Goal: Transaction & Acquisition: Purchase product/service

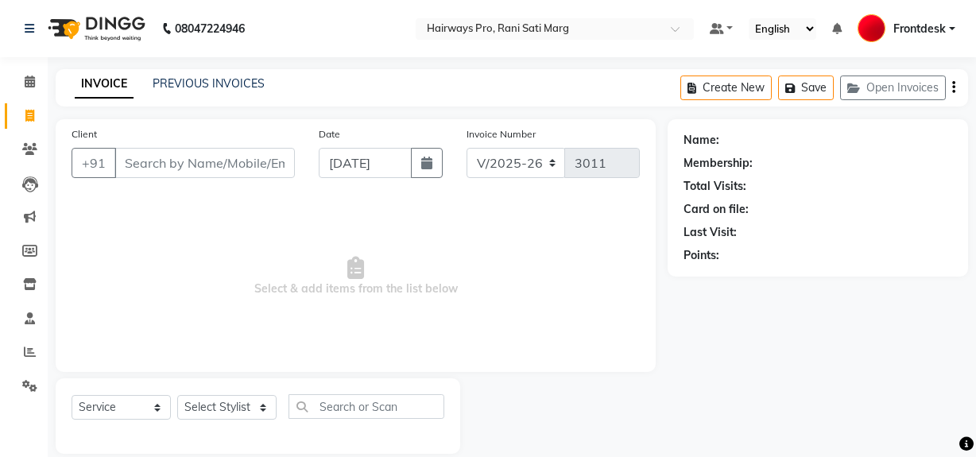
select select "787"
select select "service"
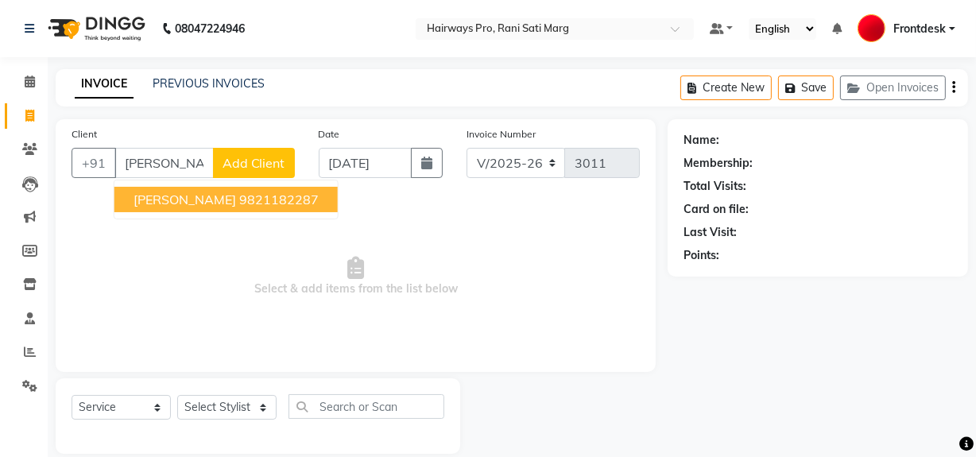
scroll to position [0, 3]
click at [167, 200] on span "DINESH GUPTA" at bounding box center [184, 199] width 102 height 16
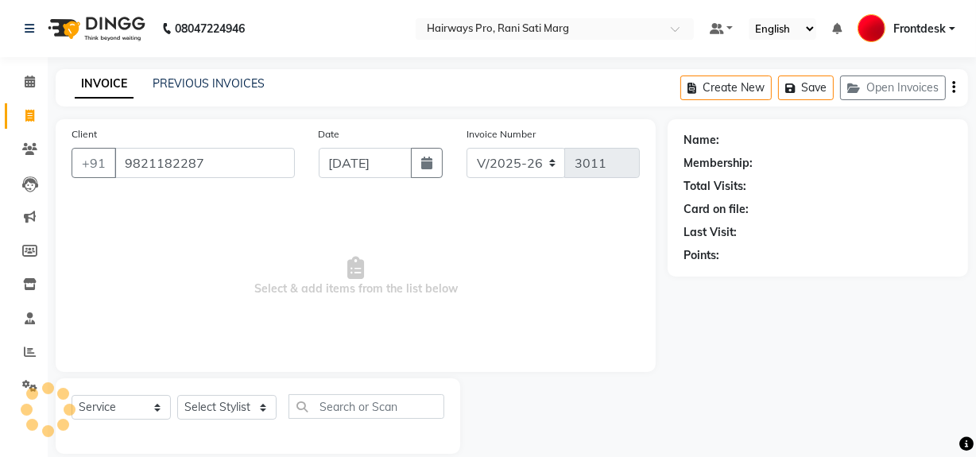
type input "9821182287"
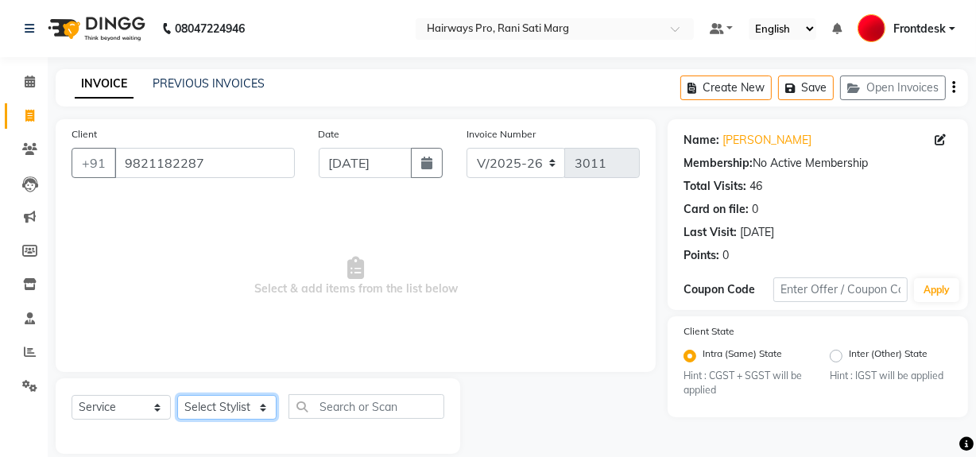
click at [265, 413] on select "Select Stylist ABID DANISH [PERSON_NAME] Frontdesk INTEZAR [PERSON_NAME] [PERSO…" at bounding box center [226, 407] width 99 height 25
select select "13186"
click at [177, 395] on select "Select Stylist ABID DANISH [PERSON_NAME] Frontdesk INTEZAR [PERSON_NAME] [PERSO…" at bounding box center [226, 407] width 99 height 25
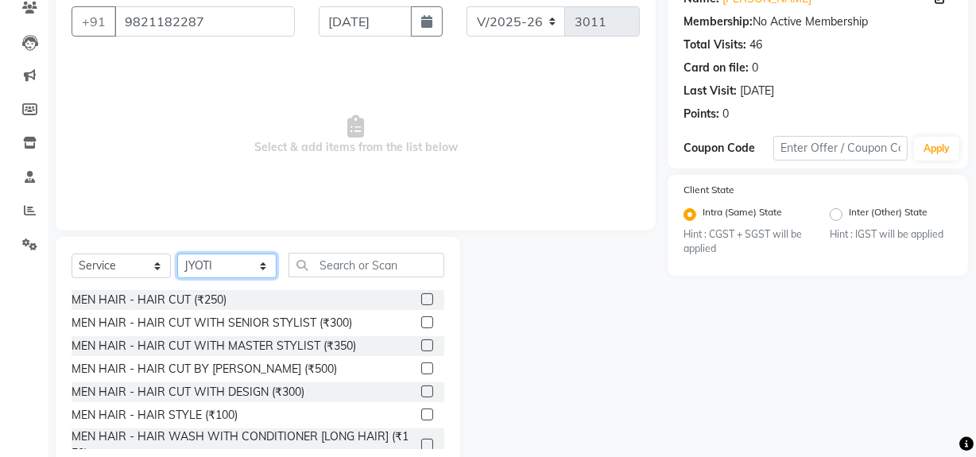
scroll to position [144, 0]
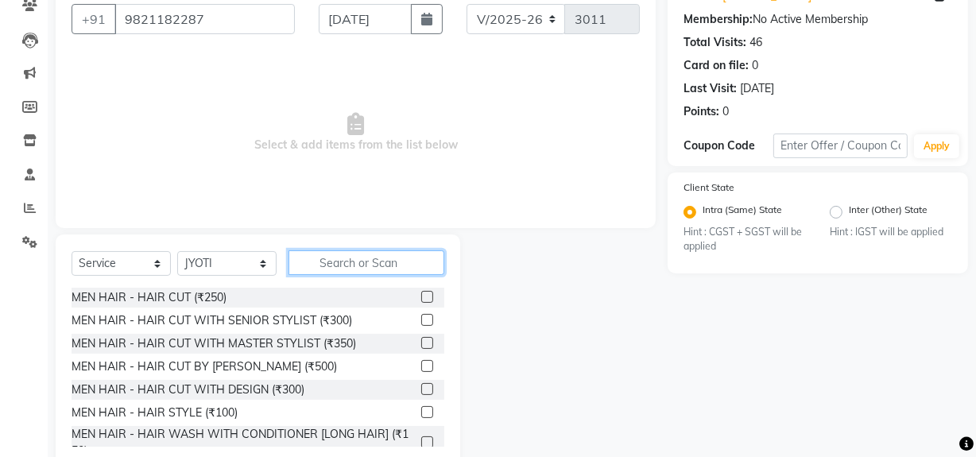
click at [368, 270] on input "text" at bounding box center [366, 262] width 156 height 25
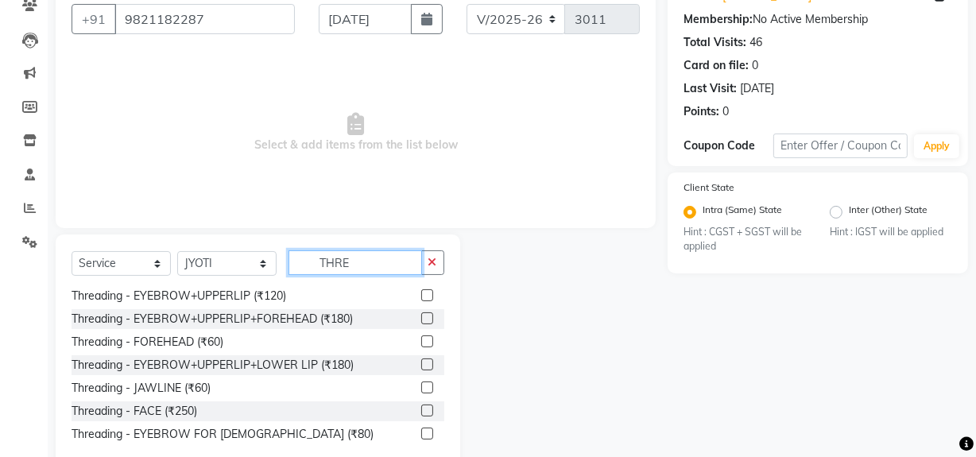
scroll to position [180, 0]
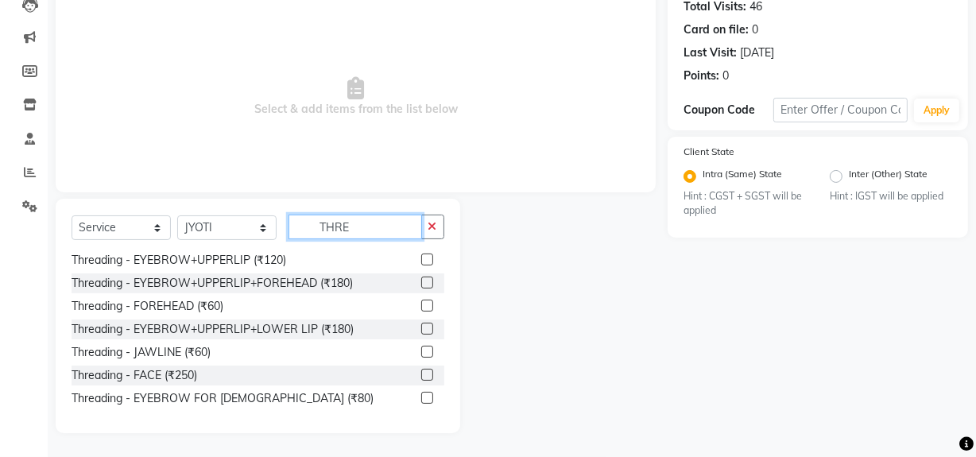
type input "THRE"
click at [421, 346] on label at bounding box center [427, 352] width 12 height 12
click at [421, 347] on input "checkbox" at bounding box center [426, 352] width 10 height 10
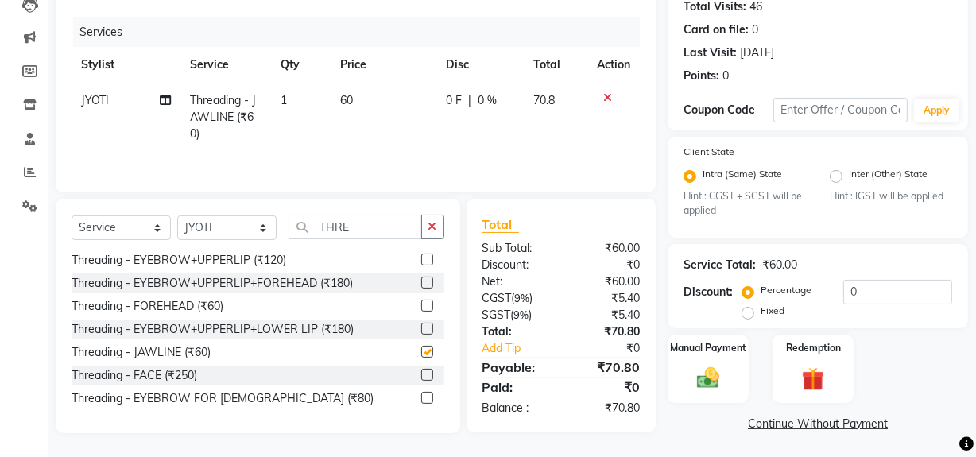
checkbox input "false"
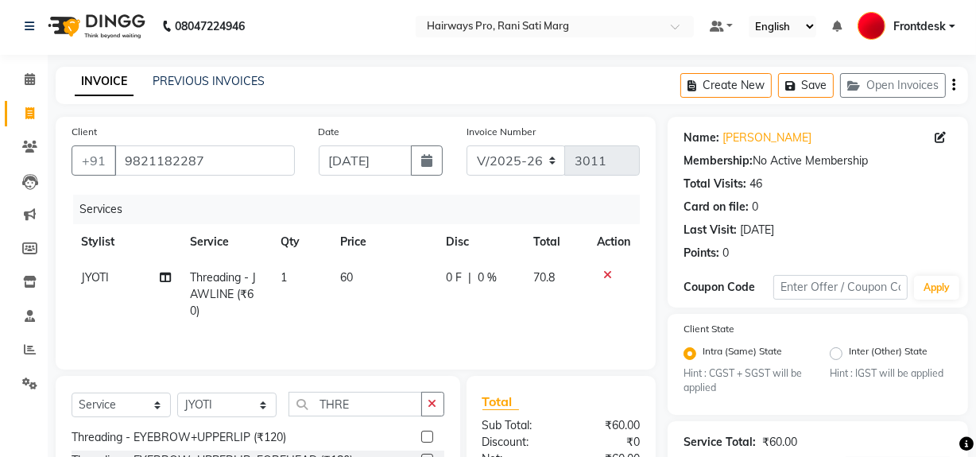
scroll to position [0, 0]
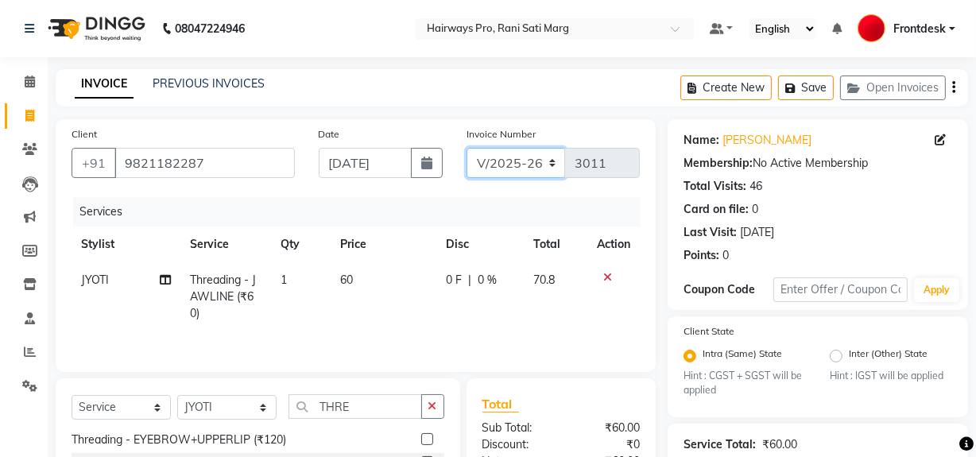
click at [548, 159] on select "INV/25-26 V/2025-26" at bounding box center [515, 163] width 99 height 30
select select "6960"
click at [466, 148] on select "INV/25-26 V/2025-26" at bounding box center [515, 163] width 99 height 30
type input "4261"
click at [952, 88] on icon "button" at bounding box center [953, 87] width 3 height 1
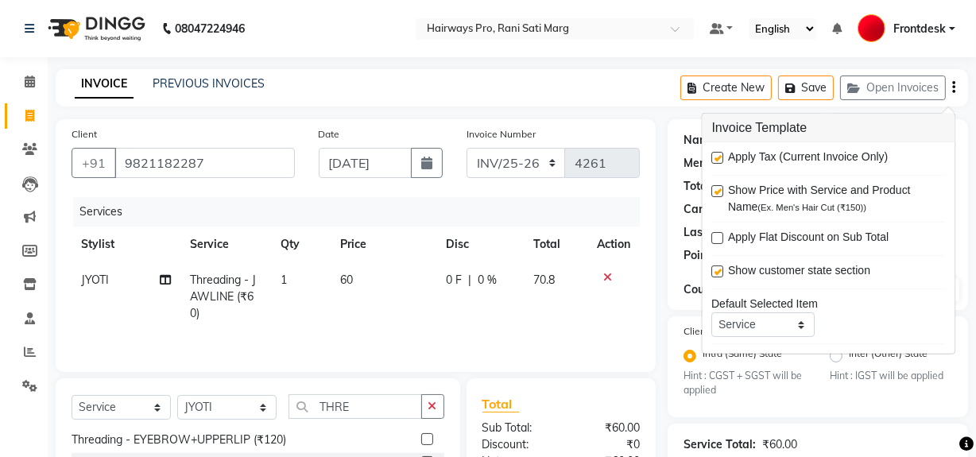
drag, startPoint x: 717, startPoint y: 153, endPoint x: 714, endPoint y: 162, distance: 10.0
click at [717, 154] on label at bounding box center [718, 158] width 12 height 12
click at [717, 154] on input "checkbox" at bounding box center [717, 158] width 10 height 10
checkbox input "false"
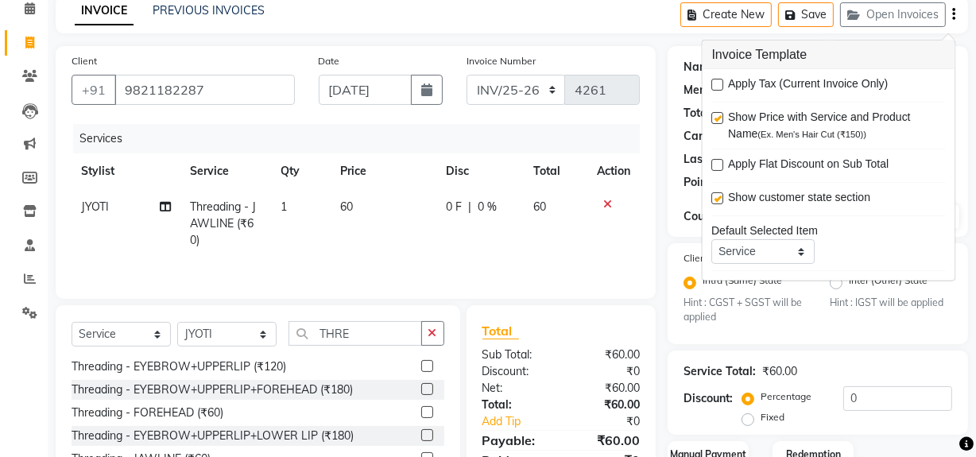
scroll to position [182, 0]
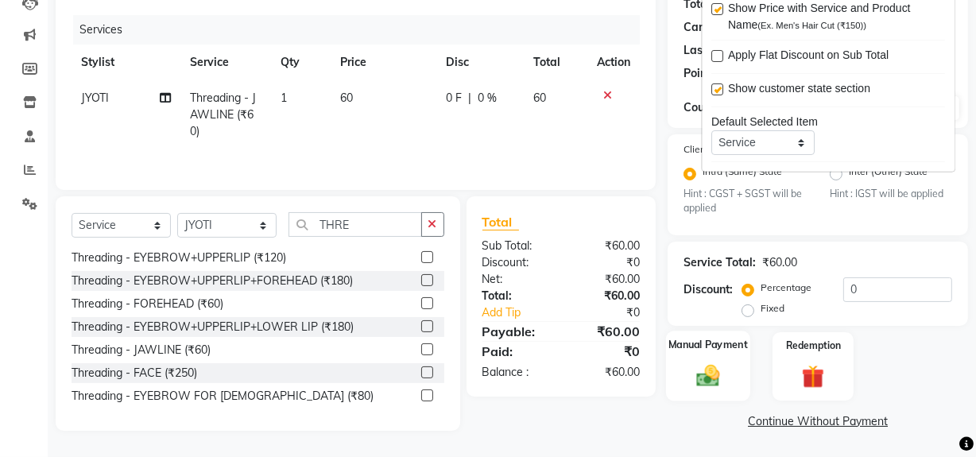
click at [713, 377] on img at bounding box center [708, 375] width 38 height 27
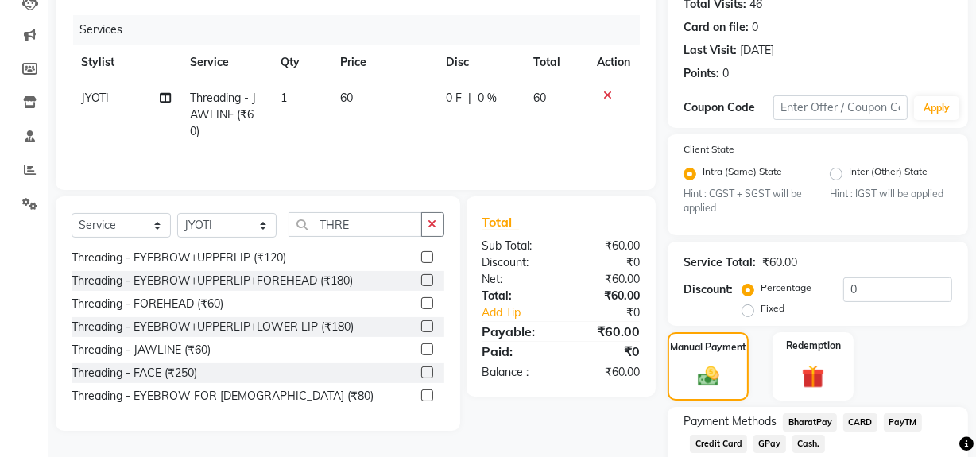
click at [810, 445] on span "Cash." at bounding box center [808, 444] width 33 height 18
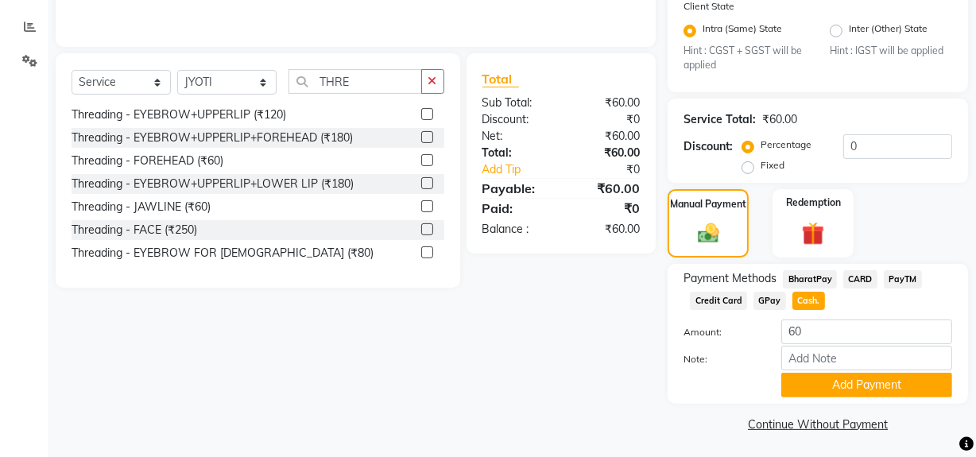
scroll to position [328, 0]
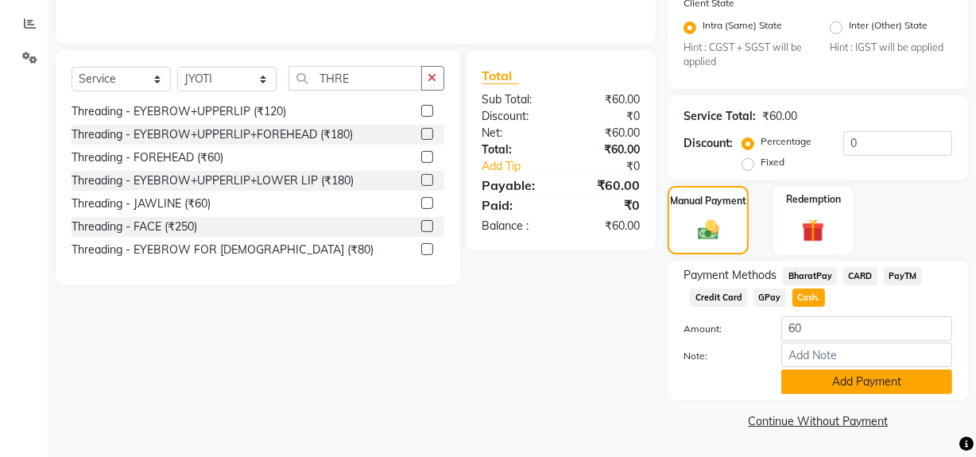
click at [847, 388] on button "Add Payment" at bounding box center [866, 381] width 171 height 25
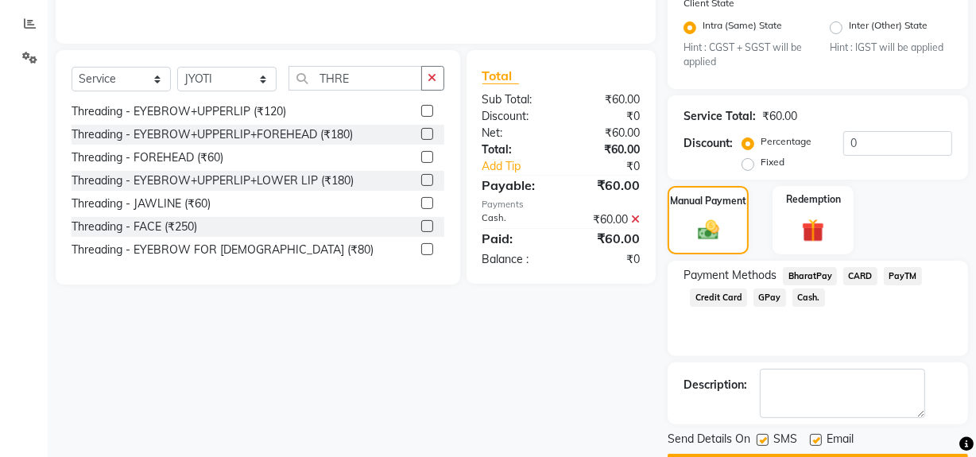
click at [759, 439] on label at bounding box center [762, 440] width 12 height 12
click at [759, 439] on input "checkbox" at bounding box center [761, 440] width 10 height 10
checkbox input "false"
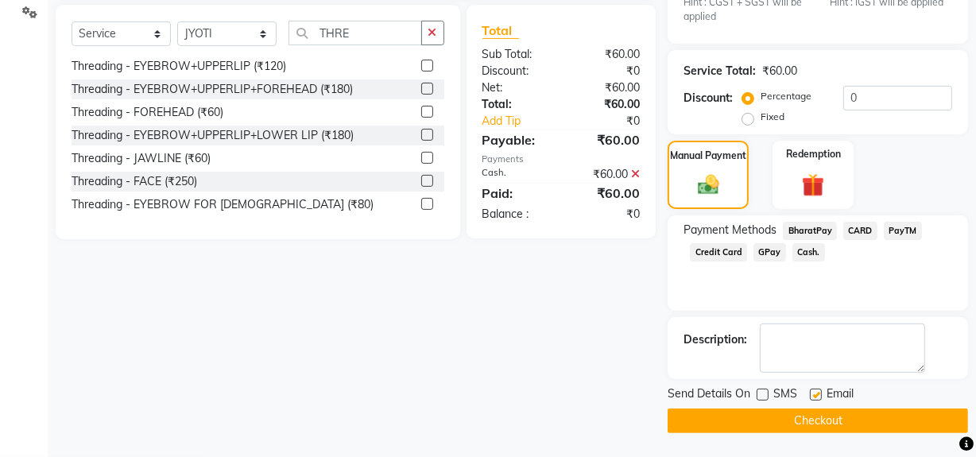
click at [763, 429] on button "Checkout" at bounding box center [817, 420] width 300 height 25
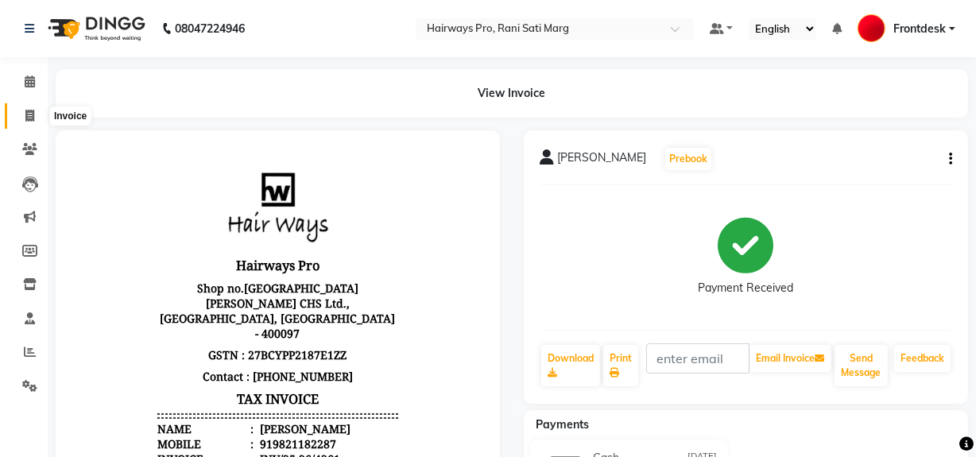
click at [33, 123] on span at bounding box center [30, 116] width 28 height 18
select select "service"
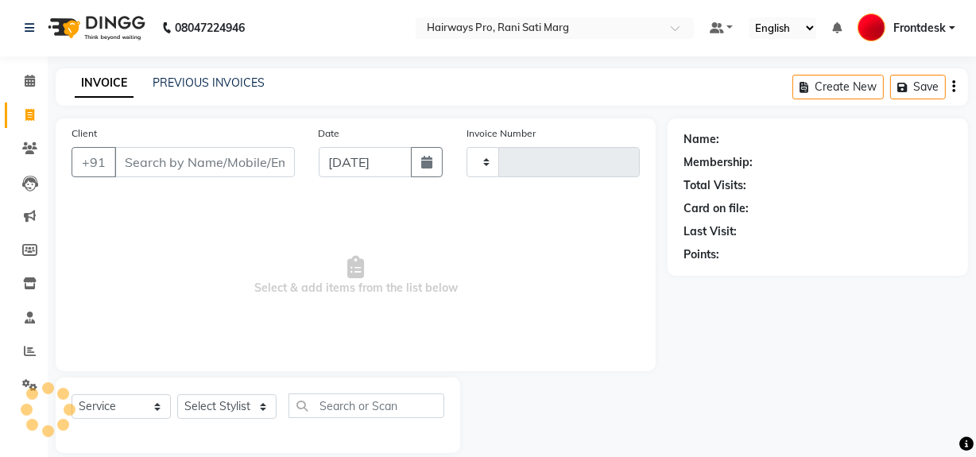
type input "3011"
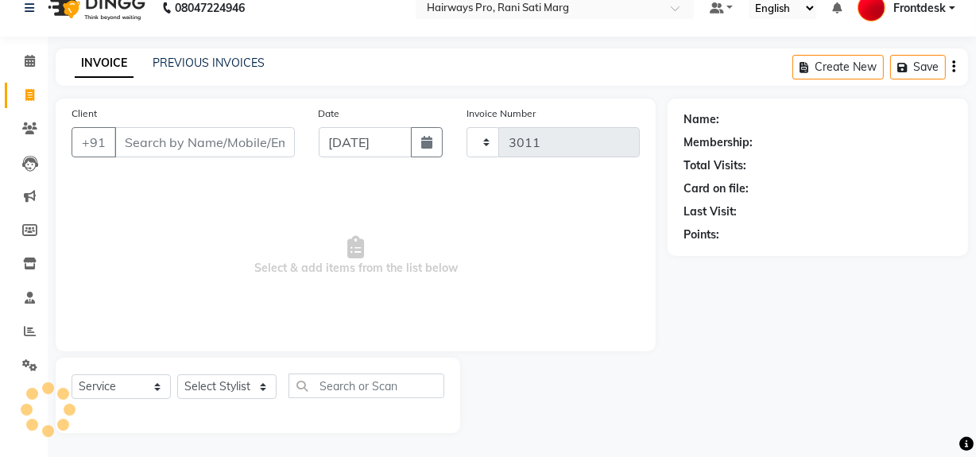
select select "787"
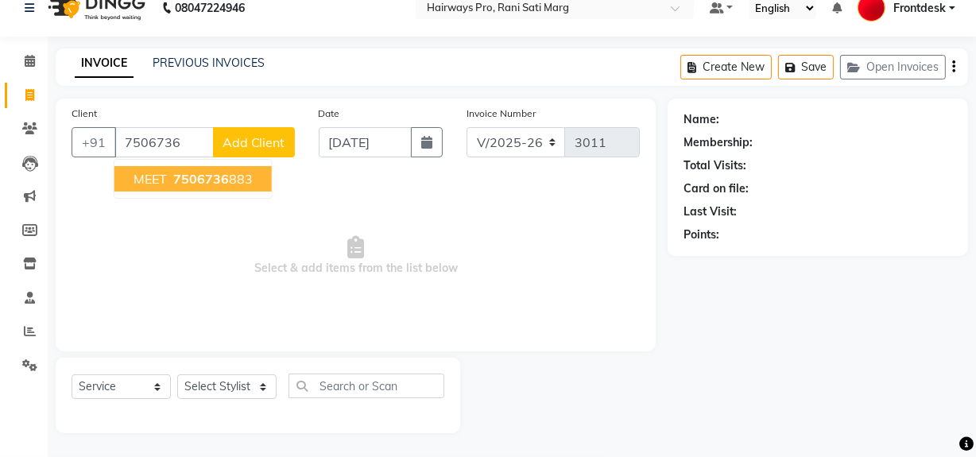
click at [147, 172] on span "MEET" at bounding box center [149, 179] width 33 height 16
type input "7506736883"
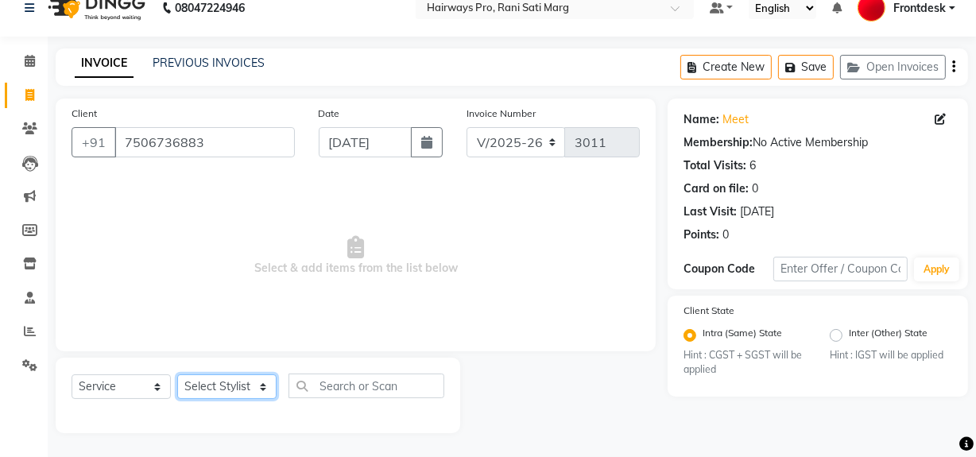
click at [260, 383] on select "Select Stylist ABID DANISH [PERSON_NAME] Frontdesk INTEZAR [PERSON_NAME] [PERSO…" at bounding box center [226, 386] width 99 height 25
select select "86084"
click at [177, 374] on select "Select Stylist ABID DANISH [PERSON_NAME] Frontdesk INTEZAR [PERSON_NAME] [PERSO…" at bounding box center [226, 386] width 99 height 25
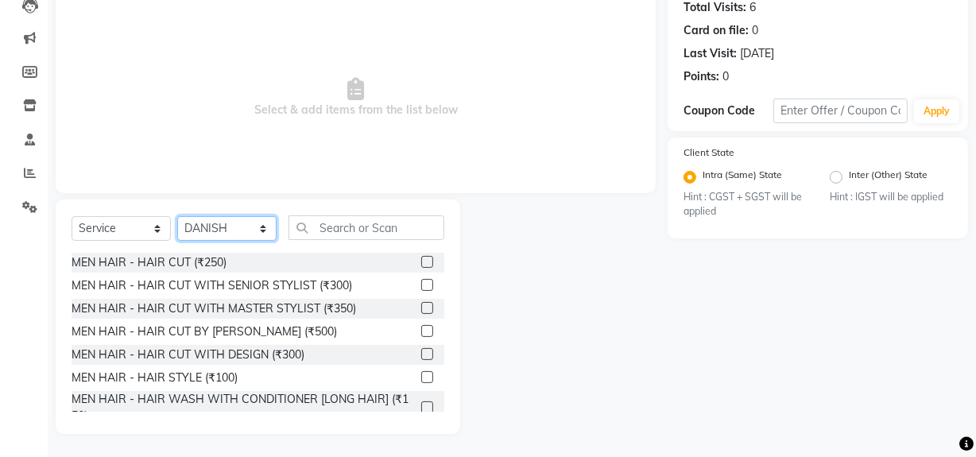
scroll to position [180, 0]
click at [421, 263] on label at bounding box center [427, 261] width 12 height 12
click at [421, 263] on input "checkbox" at bounding box center [426, 262] width 10 height 10
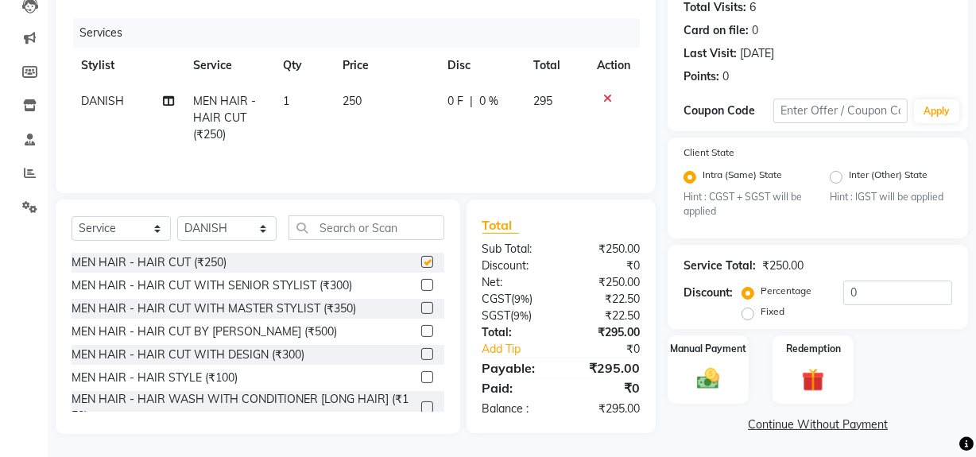
scroll to position [9, 0]
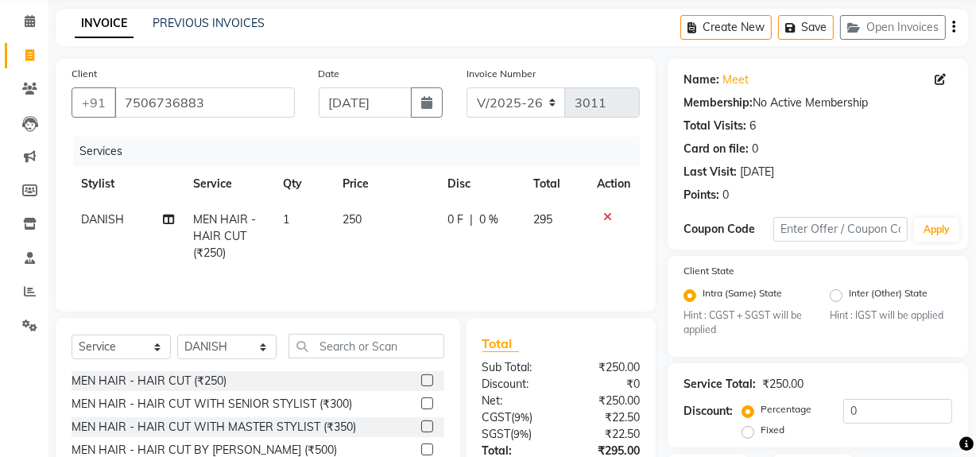
checkbox input "false"
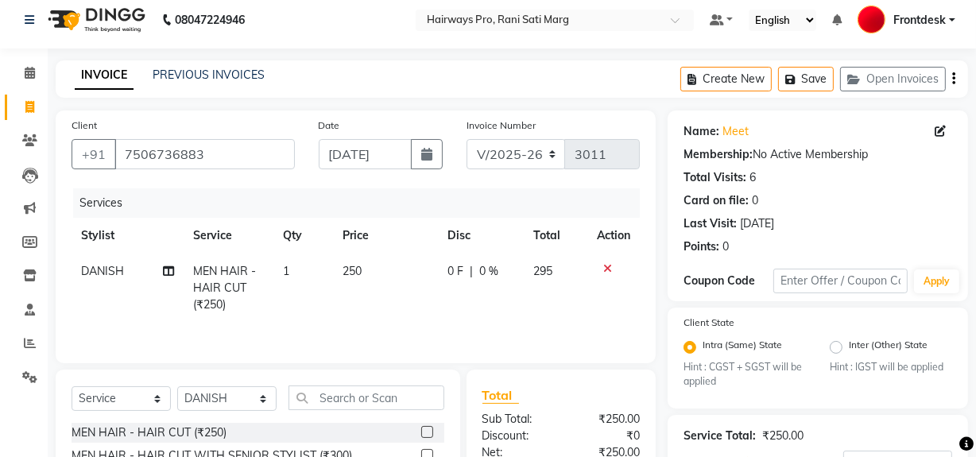
scroll to position [0, 0]
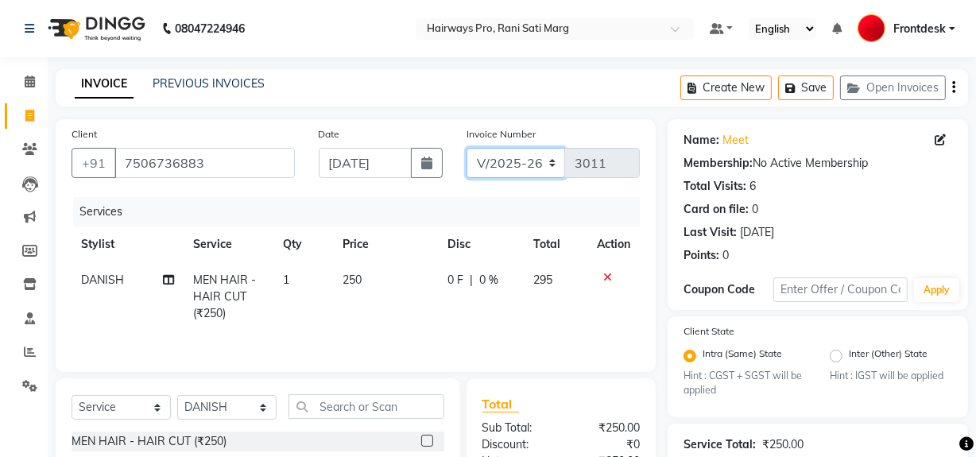
click at [532, 153] on select "INV/25-26 V/2025-26" at bounding box center [515, 163] width 99 height 30
select select "6960"
click at [466, 148] on select "INV/25-26 V/2025-26" at bounding box center [515, 163] width 99 height 30
type input "4262"
click at [952, 88] on icon "button" at bounding box center [953, 87] width 3 height 1
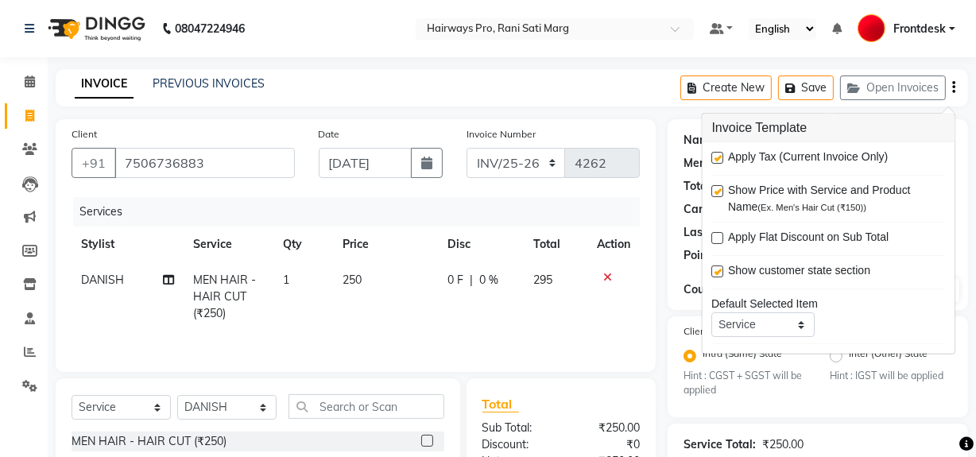
click at [717, 160] on label at bounding box center [718, 158] width 12 height 12
click at [717, 160] on input "checkbox" at bounding box center [717, 158] width 10 height 10
checkbox input "false"
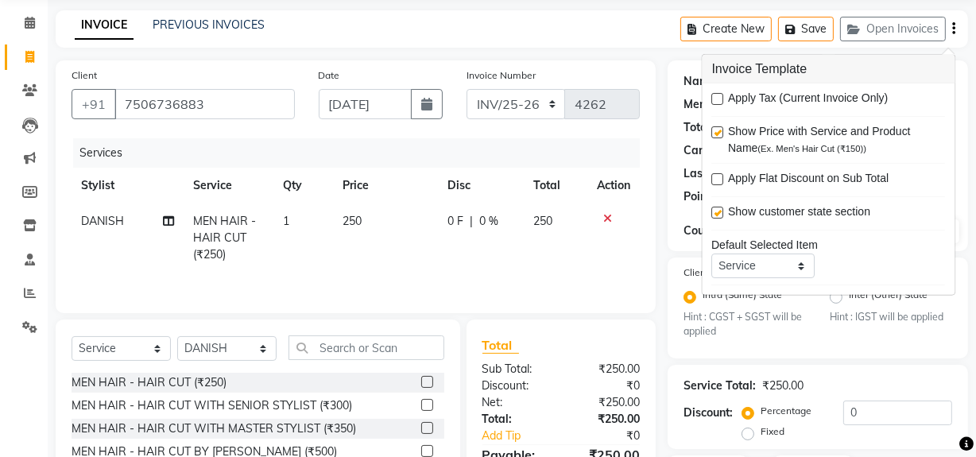
scroll to position [182, 0]
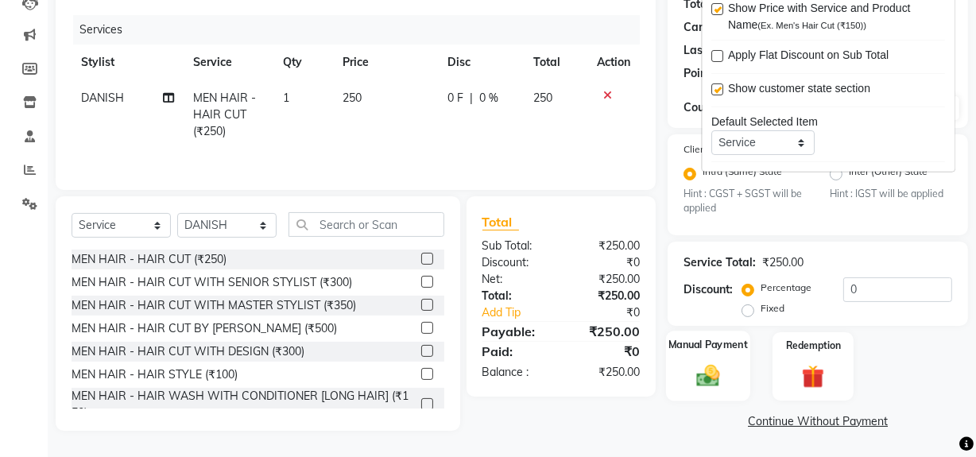
click at [721, 376] on img at bounding box center [708, 375] width 38 height 27
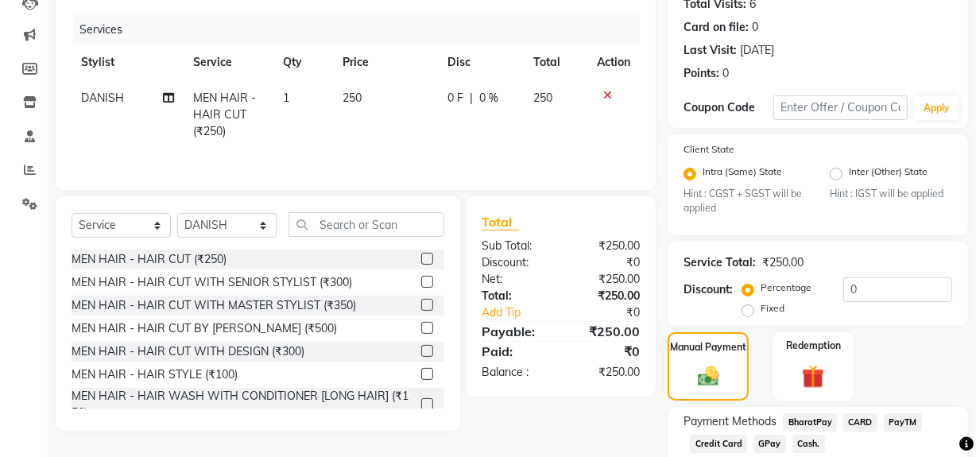
click at [805, 439] on span "Cash." at bounding box center [808, 444] width 33 height 18
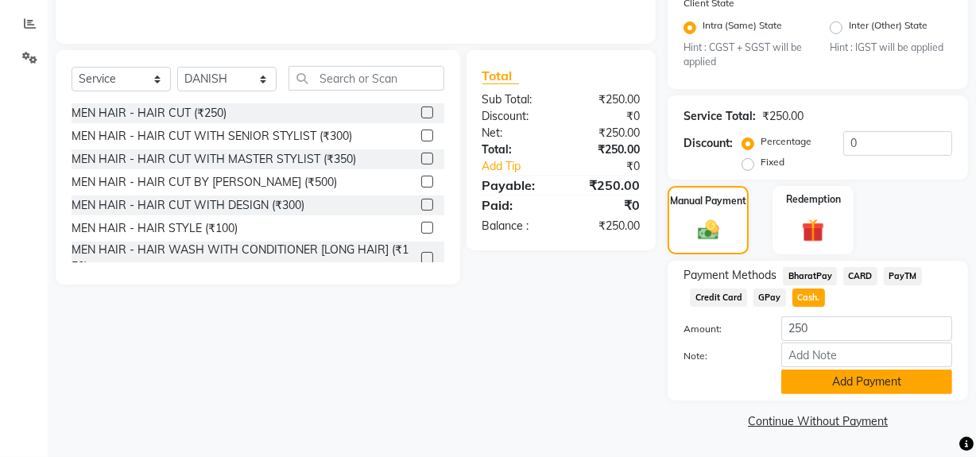
click at [853, 381] on button "Add Payment" at bounding box center [866, 381] width 171 height 25
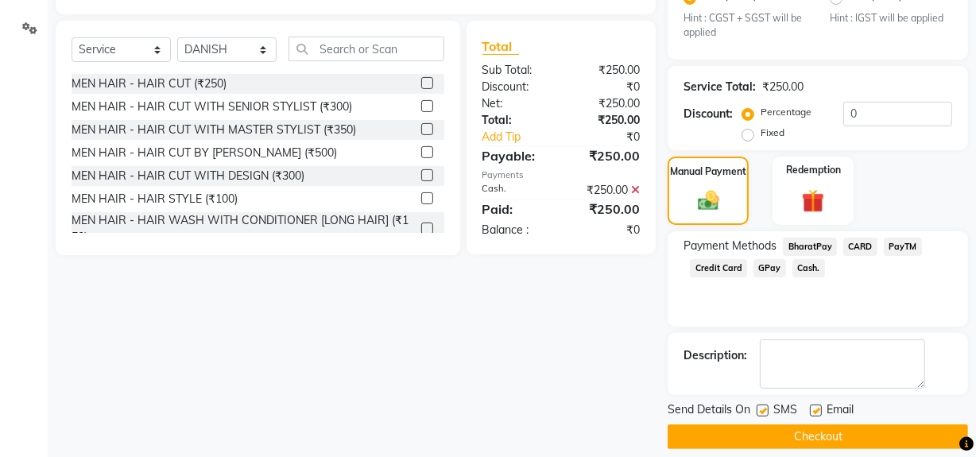
scroll to position [373, 0]
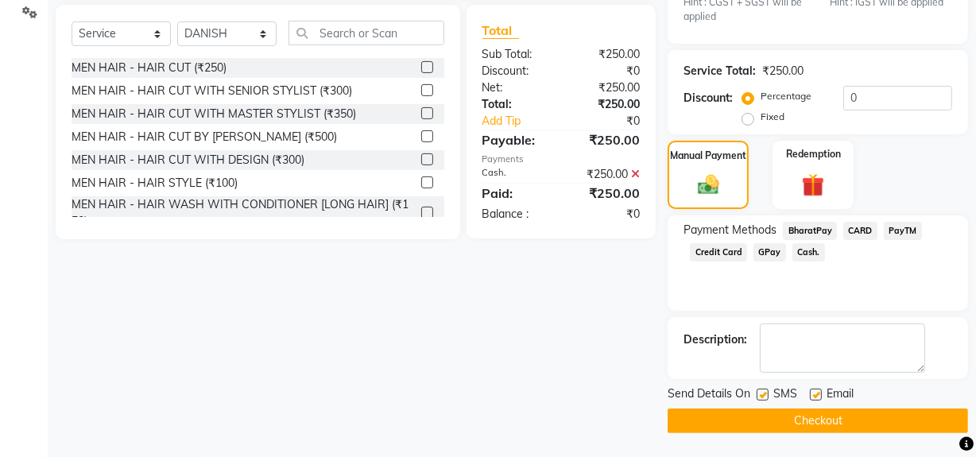
click at [757, 395] on label at bounding box center [762, 394] width 12 height 12
click at [757, 395] on input "checkbox" at bounding box center [761, 395] width 10 height 10
checkbox input "false"
click at [761, 431] on button "Checkout" at bounding box center [817, 420] width 300 height 25
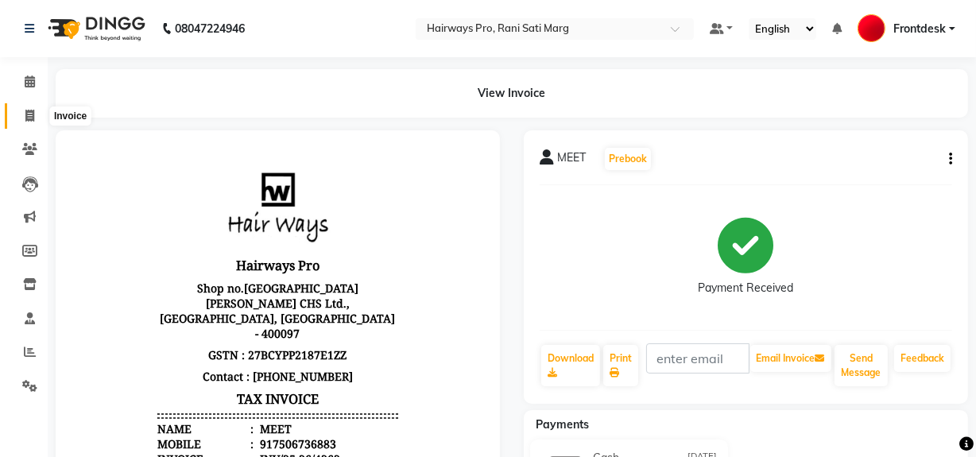
click at [25, 113] on icon at bounding box center [29, 116] width 9 height 12
select select "787"
select select "service"
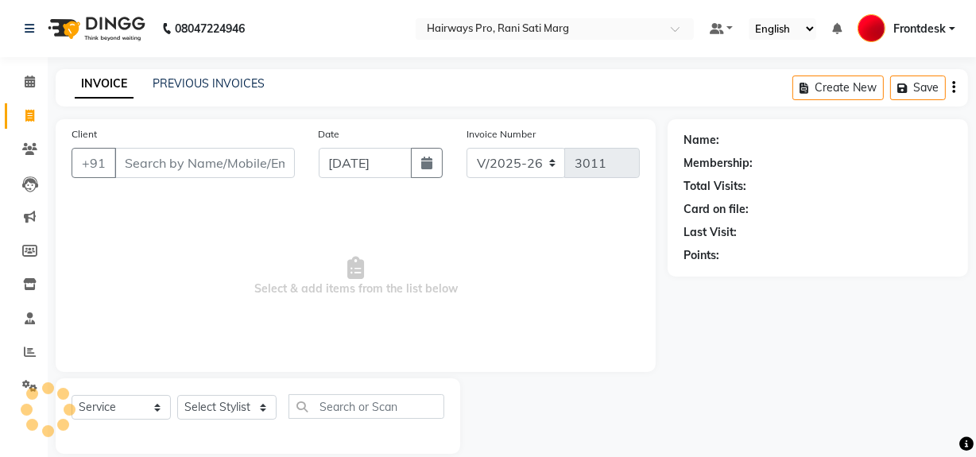
scroll to position [21, 0]
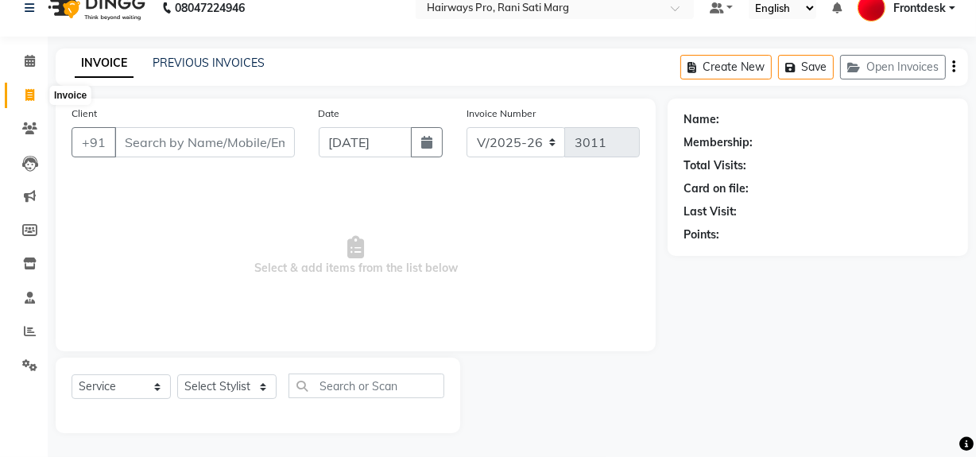
click at [25, 94] on icon at bounding box center [29, 95] width 9 height 12
select select "787"
select select "service"
click at [250, 381] on select "Select Stylist ABID DANISH [PERSON_NAME] Frontdesk INTEZAR [PERSON_NAME] [PERSO…" at bounding box center [226, 386] width 99 height 25
click at [155, 149] on input "Client" at bounding box center [204, 142] width 180 height 30
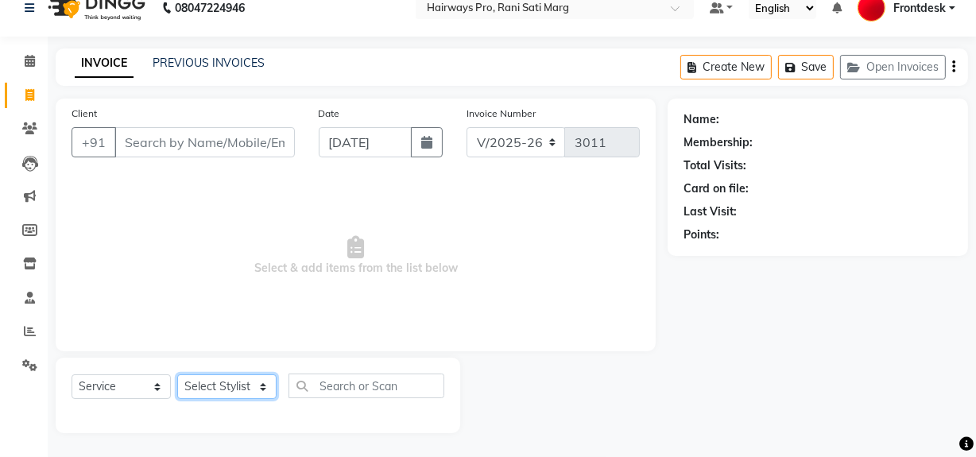
click at [255, 385] on select "Select Stylist ABID DANISH [PERSON_NAME] Frontdesk INTEZAR [PERSON_NAME] [PERSO…" at bounding box center [226, 386] width 99 height 25
select select "13250"
click at [177, 374] on select "Select Stylist ABID DANISH [PERSON_NAME] Frontdesk INTEZAR [PERSON_NAME] [PERSO…" at bounding box center [226, 386] width 99 height 25
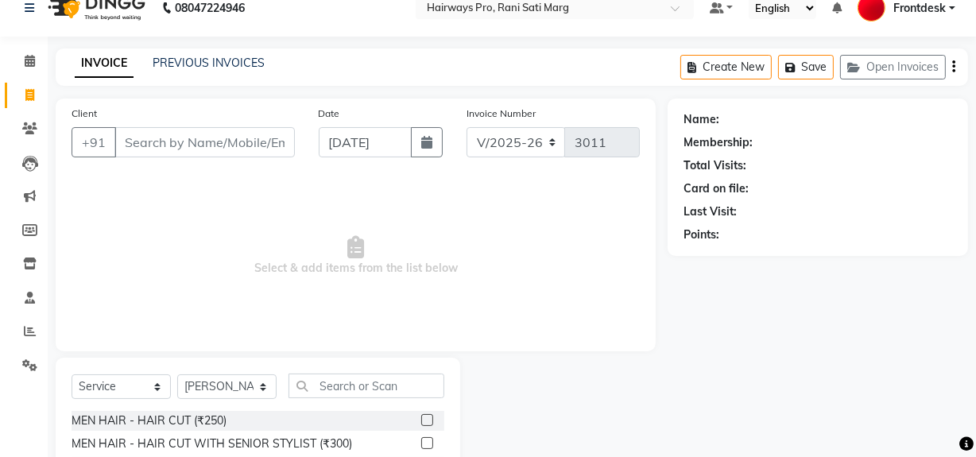
click at [342, 399] on div "Select Service Product Membership Package Voucher Prepaid Gift Card Select Styl…" at bounding box center [258, 391] width 373 height 37
click at [249, 131] on input "Client" at bounding box center [204, 142] width 180 height 30
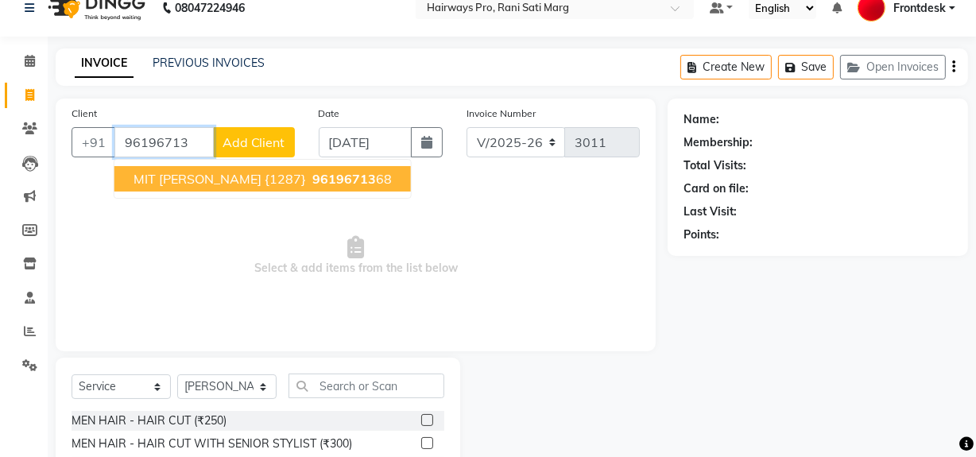
click at [312, 181] on span "96196713" at bounding box center [344, 179] width 64 height 16
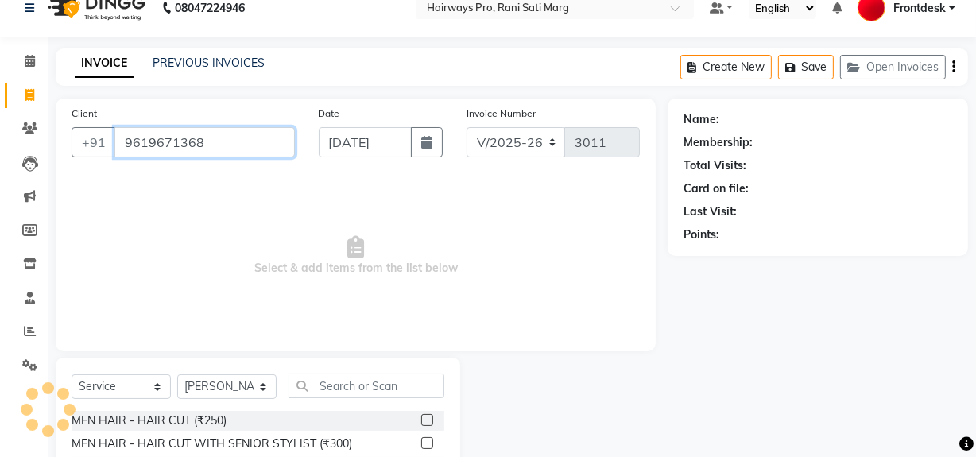
type input "9619671368"
select select "1: Object"
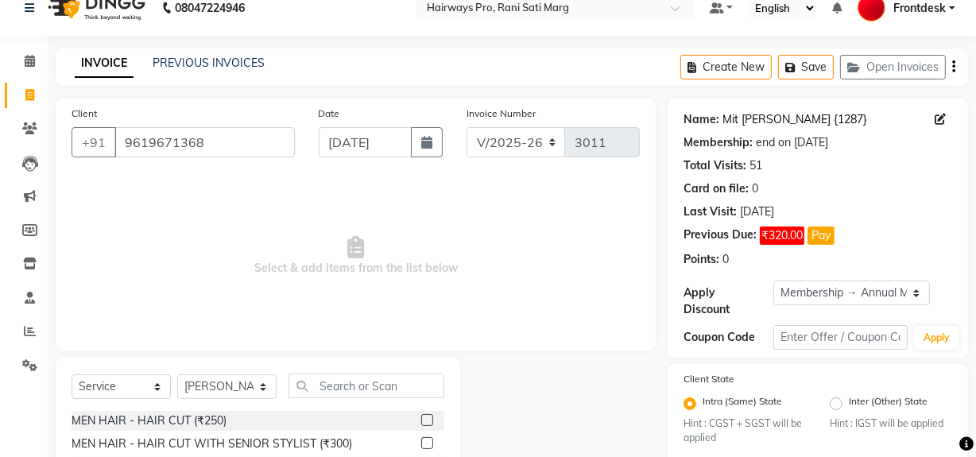
click at [792, 121] on link "Mit Shah {1287}" at bounding box center [794, 119] width 145 height 17
click at [33, 90] on icon at bounding box center [29, 95] width 9 height 12
click at [41, 94] on span at bounding box center [30, 96] width 28 height 18
select select "787"
select select "service"
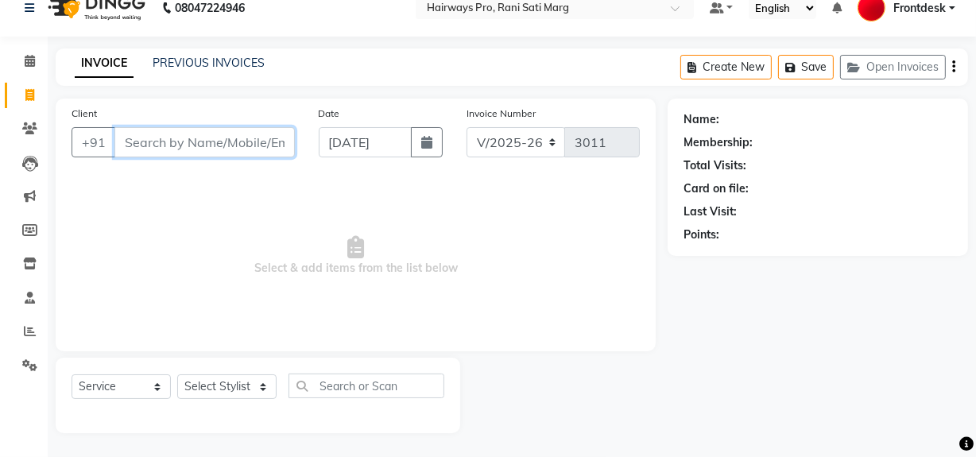
click at [253, 138] on input "Client" at bounding box center [204, 142] width 180 height 30
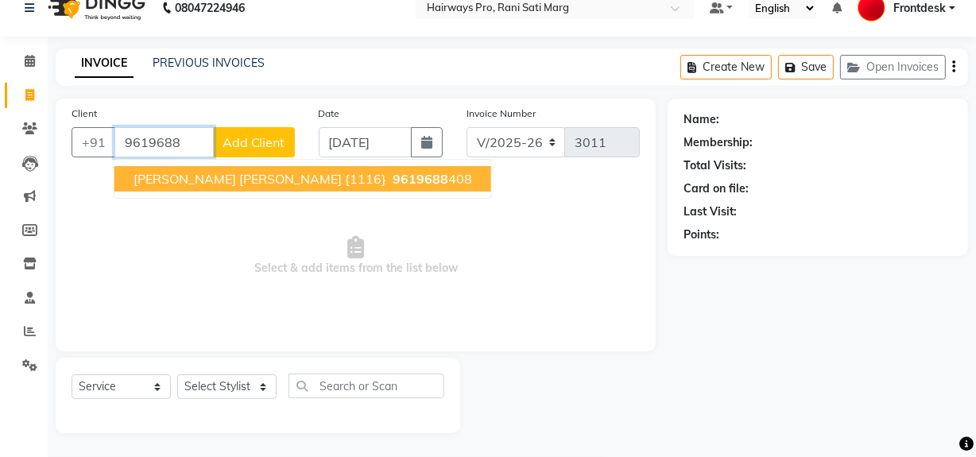
click at [254, 172] on span "[PERSON_NAME] [PERSON_NAME] {1116}" at bounding box center [259, 179] width 253 height 16
type input "9619688408"
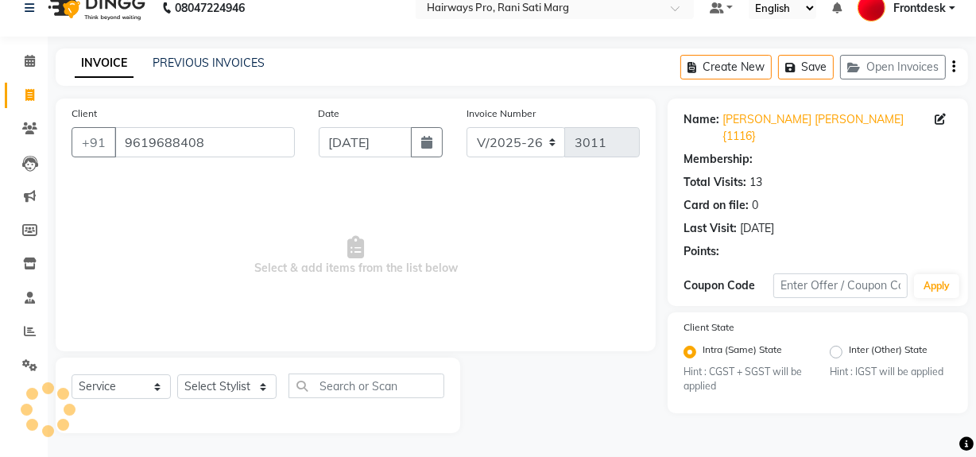
select select "1: Object"
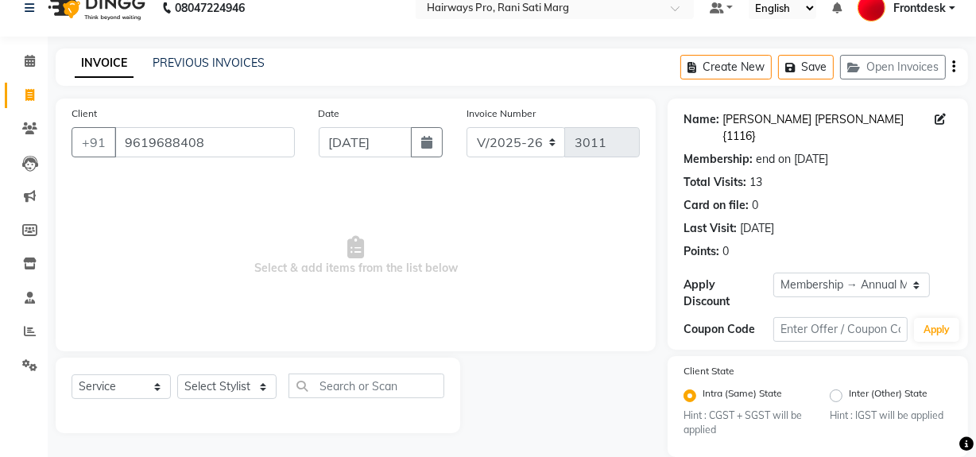
click at [756, 120] on link "[PERSON_NAME] [PERSON_NAME] {1116}" at bounding box center [828, 127] width 212 height 33
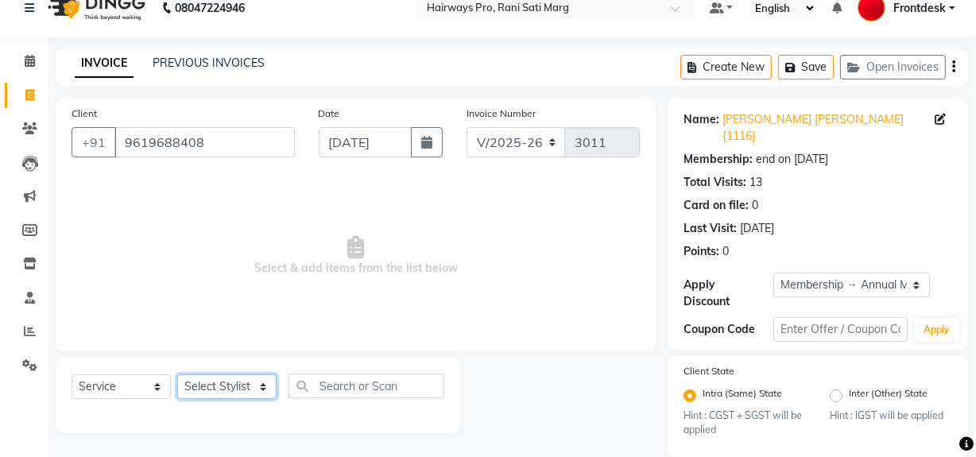
click at [249, 392] on select "Select Stylist ABID DANISH [PERSON_NAME] Frontdesk INTEZAR [PERSON_NAME] [PERSO…" at bounding box center [226, 386] width 99 height 25
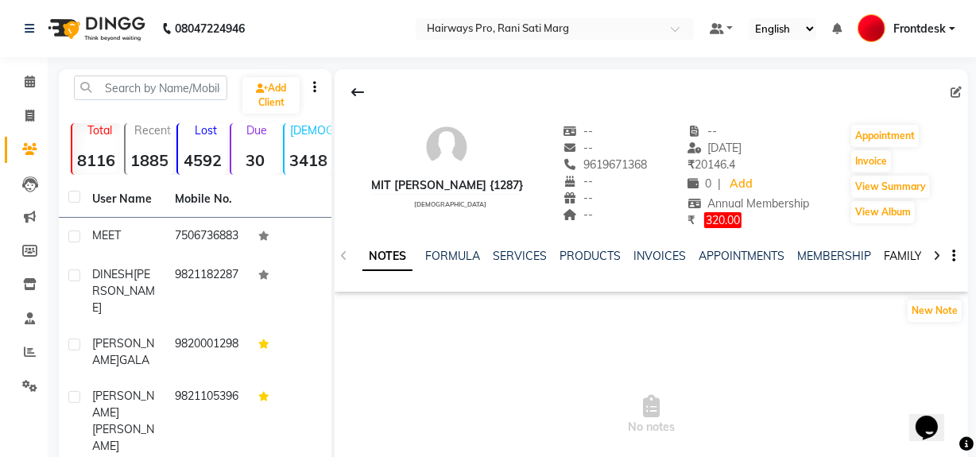
click at [899, 257] on link "FAMILY" at bounding box center [902, 256] width 38 height 14
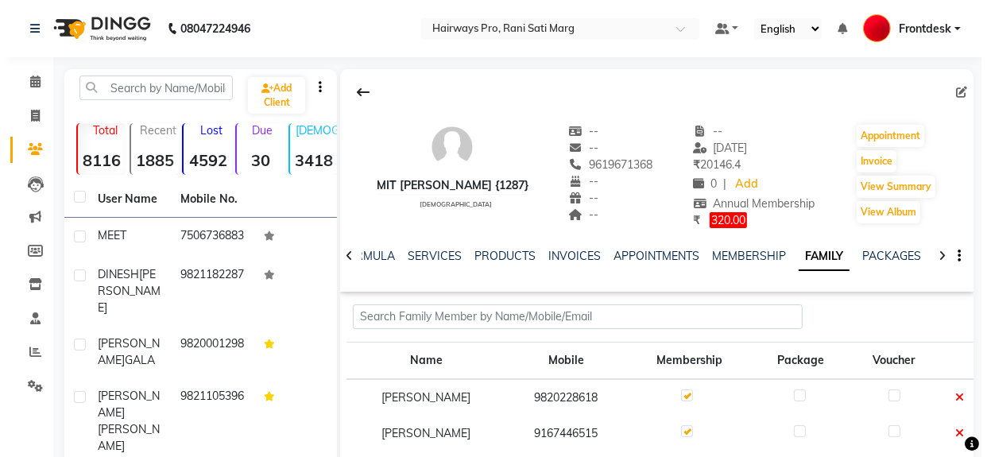
scroll to position [144, 0]
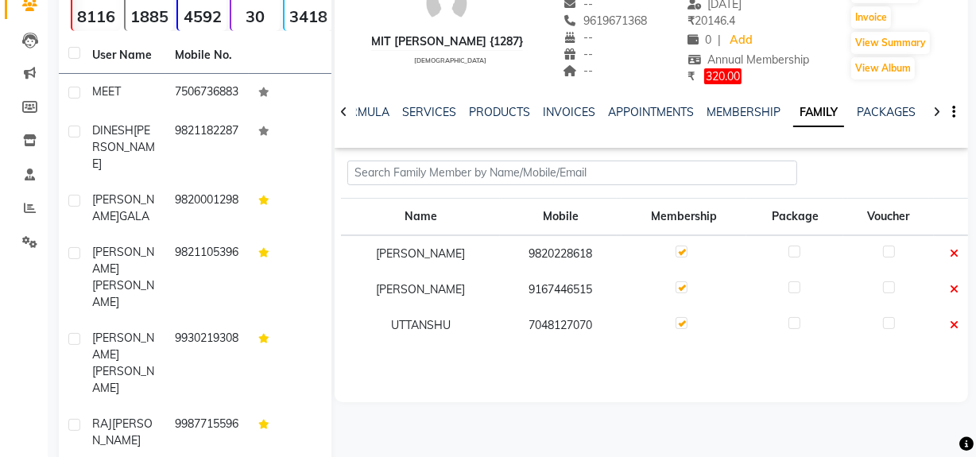
click at [954, 286] on icon at bounding box center [953, 289] width 9 height 11
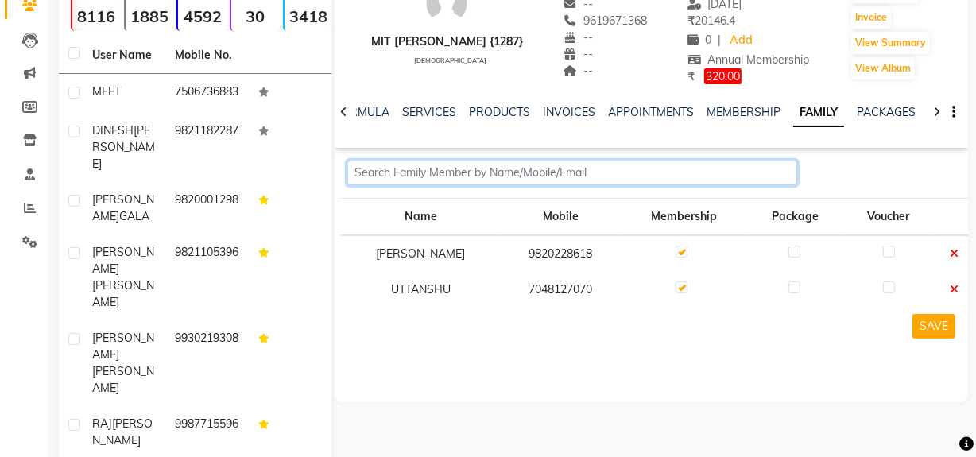
click at [452, 167] on input "text" at bounding box center [572, 172] width 450 height 25
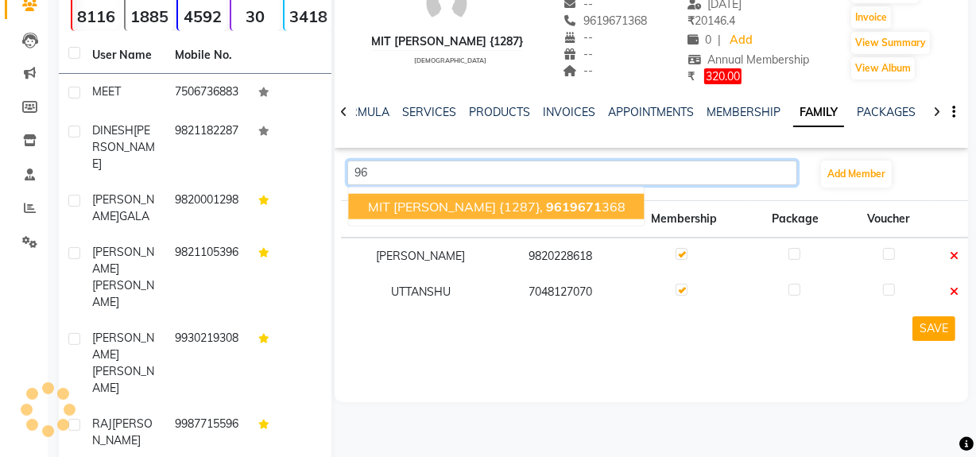
type input "9"
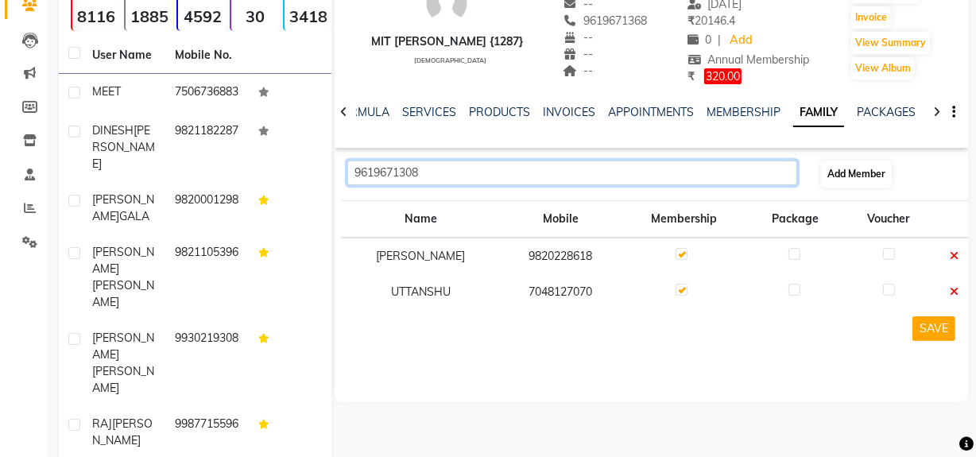
type input "9619671308"
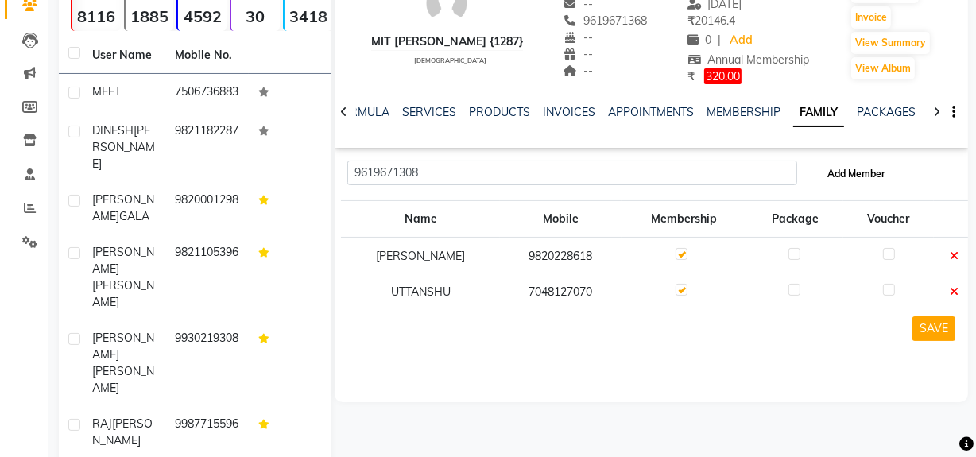
click at [840, 175] on span "Add Member" at bounding box center [856, 174] width 58 height 12
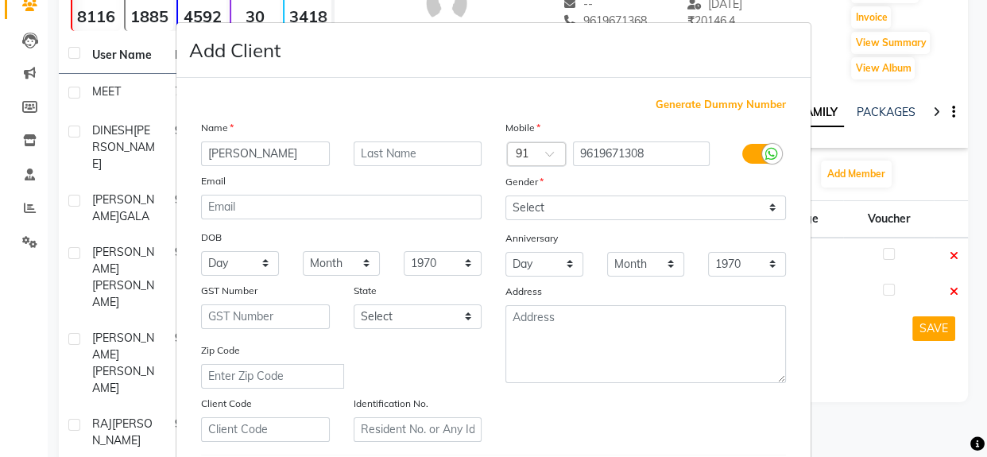
type input "[PERSON_NAME]"
click at [762, 207] on select "Select Male Female Other Prefer Not To Say" at bounding box center [645, 207] width 280 height 25
select select "[DEMOGRAPHIC_DATA]"
click at [505, 195] on select "Select Male Female Other Prefer Not To Say" at bounding box center [645, 207] width 280 height 25
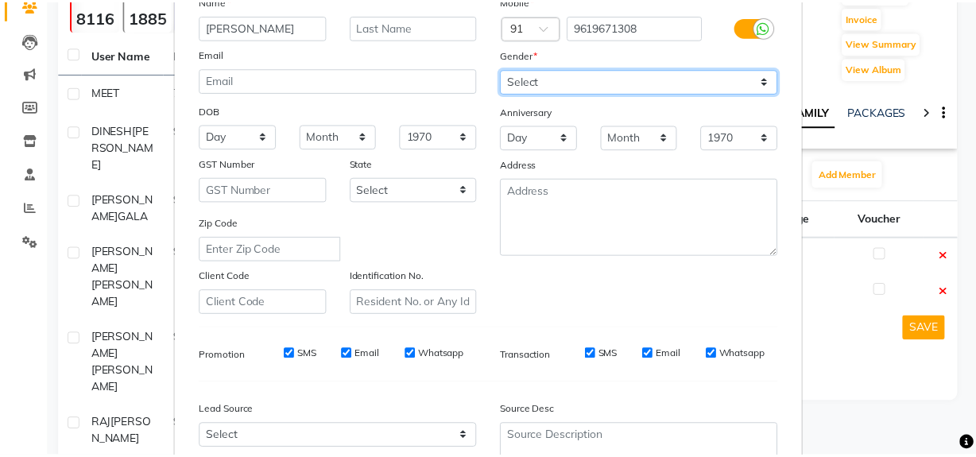
scroll to position [280, 0]
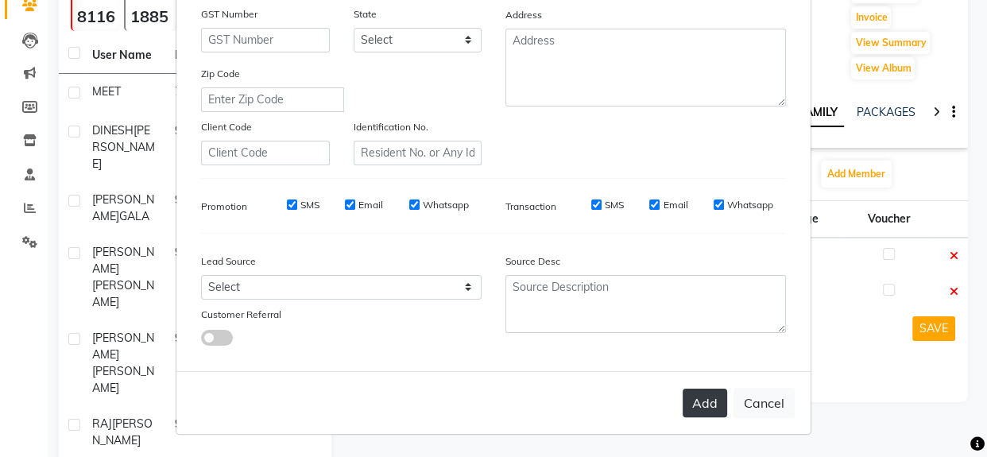
click at [698, 408] on button "Add" at bounding box center [704, 402] width 44 height 29
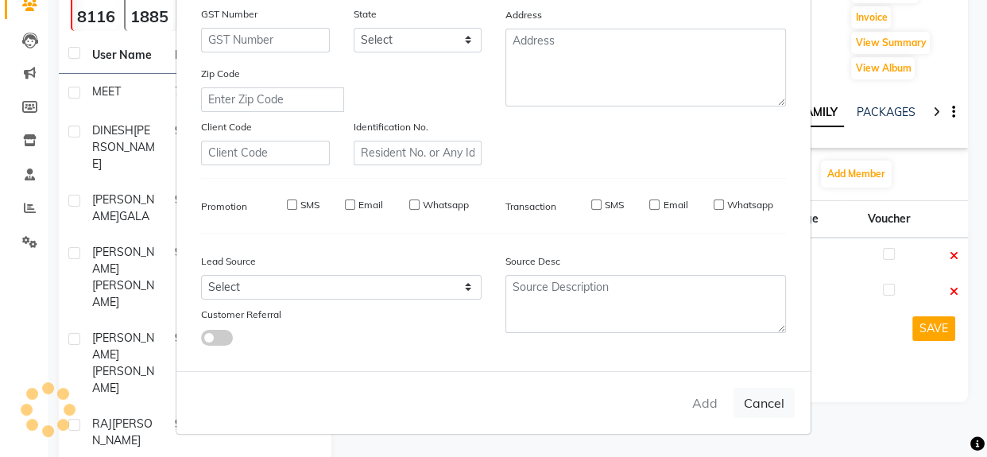
select select
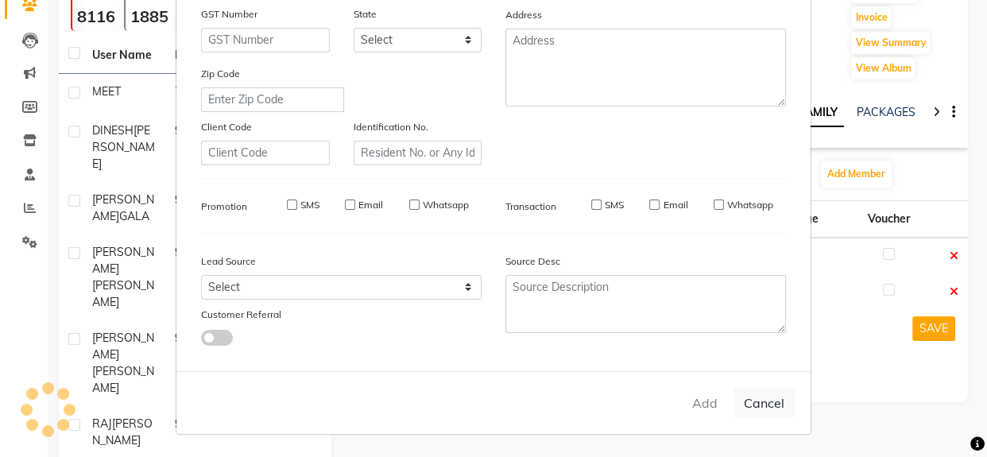
select select
checkbox input "false"
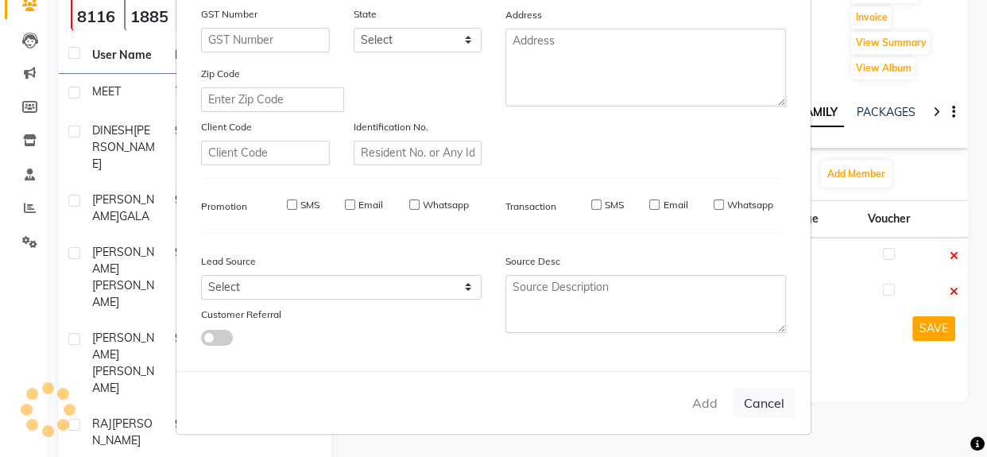
checkbox input "false"
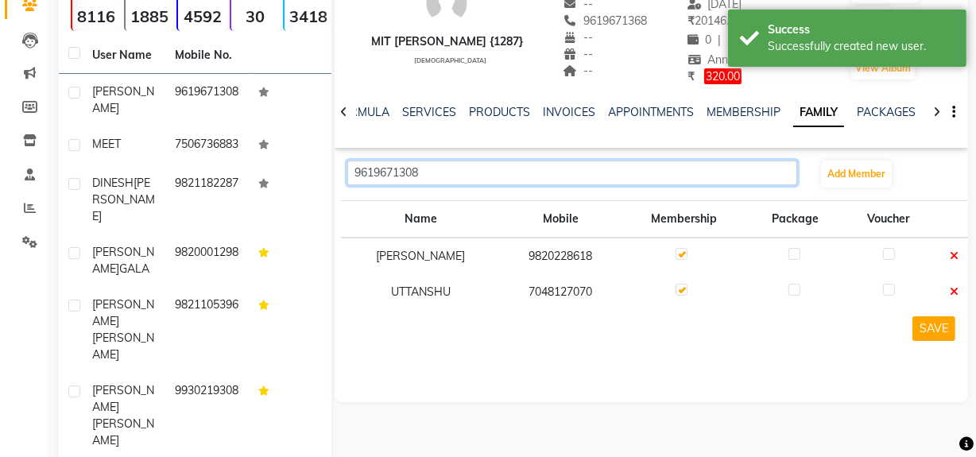
click at [688, 168] on input "9619671308" at bounding box center [572, 172] width 450 height 25
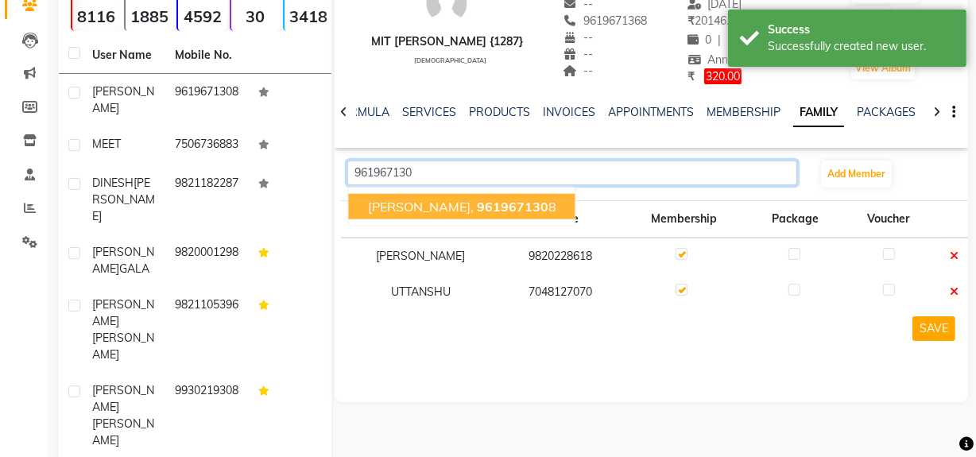
type input "9619671308"
click at [497, 207] on button "KESHA, 9619671308" at bounding box center [462, 206] width 226 height 25
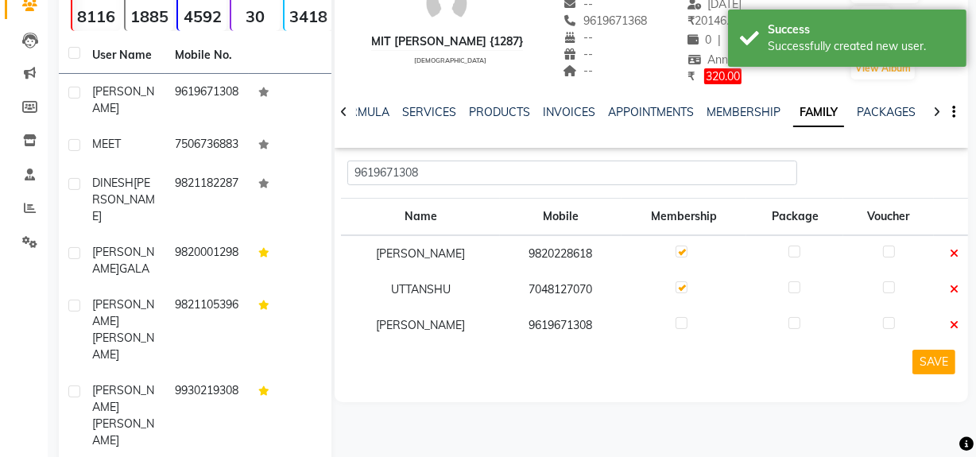
click at [682, 318] on label at bounding box center [681, 323] width 12 height 12
click at [682, 319] on input "checkbox" at bounding box center [680, 324] width 10 height 10
checkbox input "true"
click at [932, 357] on button "SAVE" at bounding box center [933, 362] width 43 height 25
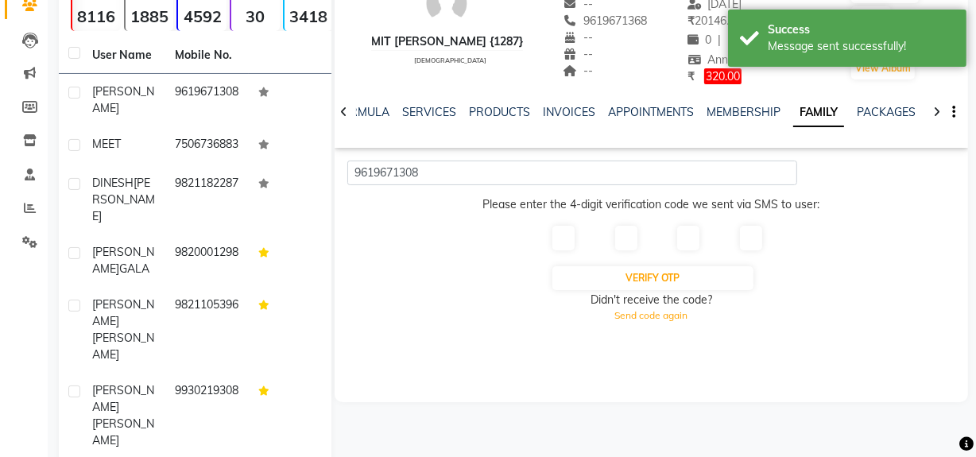
click at [576, 248] on div at bounding box center [557, 238] width 37 height 28
click at [586, 238] on div at bounding box center [652, 244] width 226 height 41
click at [613, 224] on div at bounding box center [619, 238] width 37 height 28
click at [620, 236] on input "text" at bounding box center [626, 238] width 22 height 25
click at [572, 246] on input "text" at bounding box center [563, 238] width 22 height 25
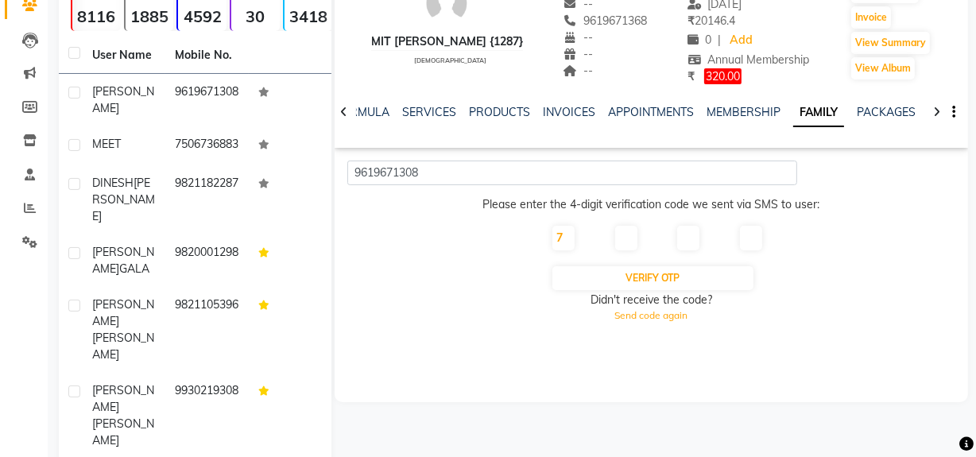
type input "7"
type input "4"
type input "5"
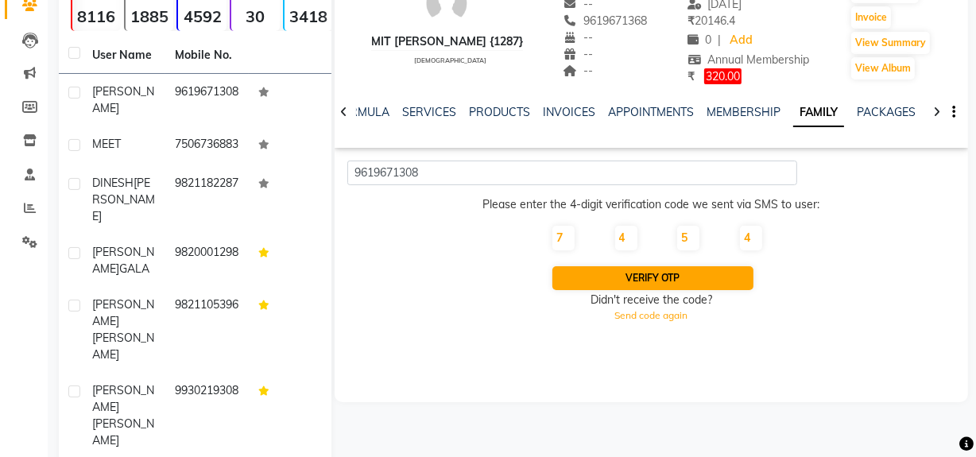
type input "4"
click at [654, 283] on button "Verify OTP" at bounding box center [653, 278] width 202 height 24
click at [671, 276] on button "Verify OTP" at bounding box center [653, 278] width 202 height 24
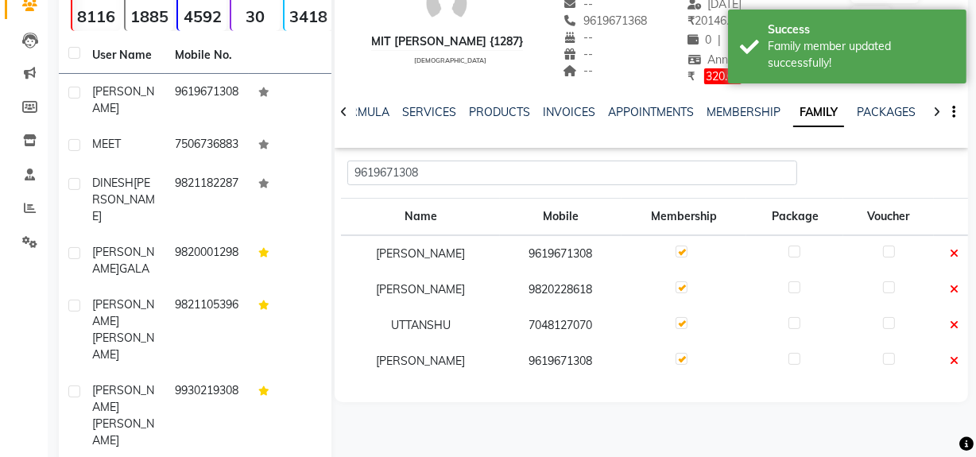
click at [955, 251] on icon at bounding box center [953, 253] width 9 height 11
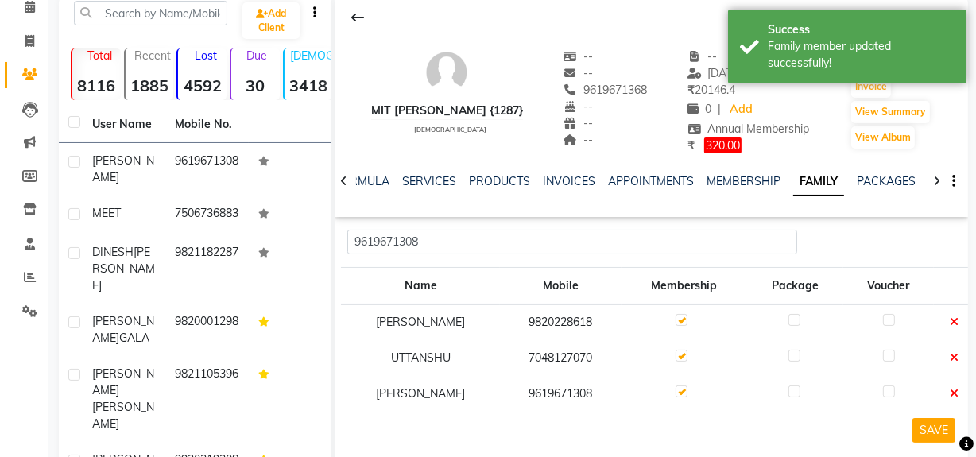
scroll to position [0, 0]
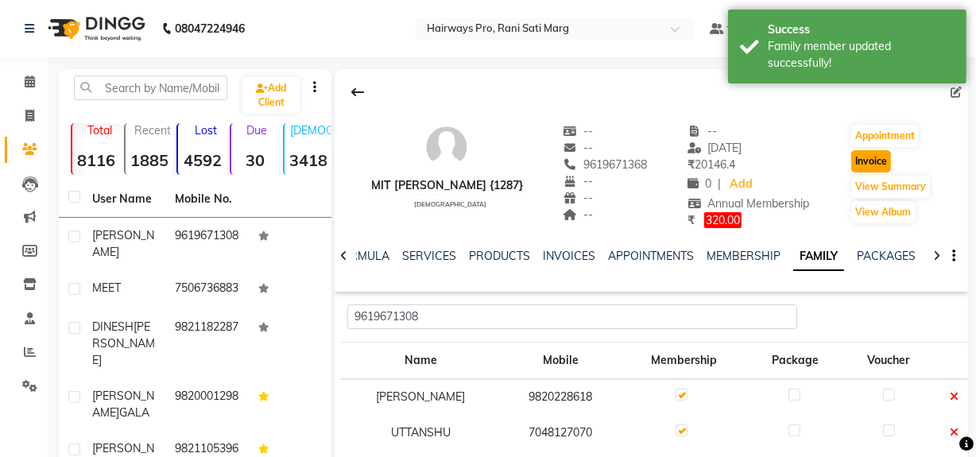
click at [858, 164] on button "Invoice" at bounding box center [871, 161] width 40 height 22
select select "service"
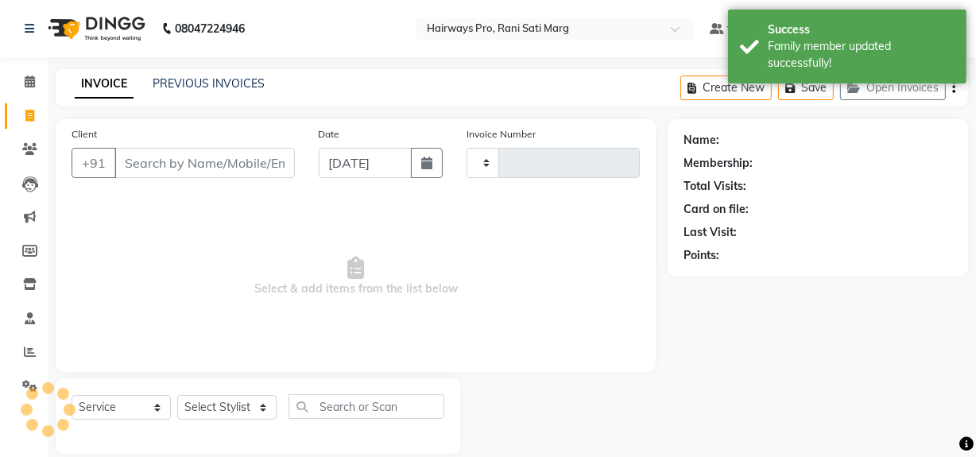
scroll to position [21, 0]
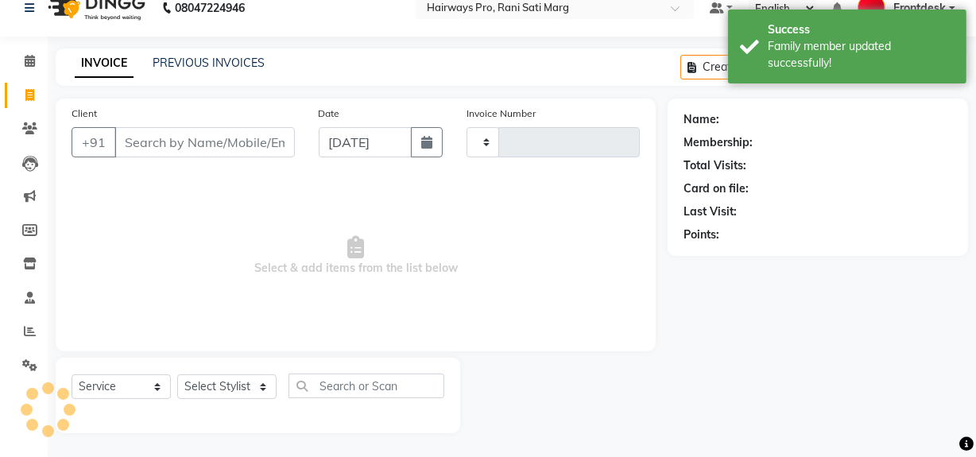
type input "3011"
select select "787"
type input "9619671368"
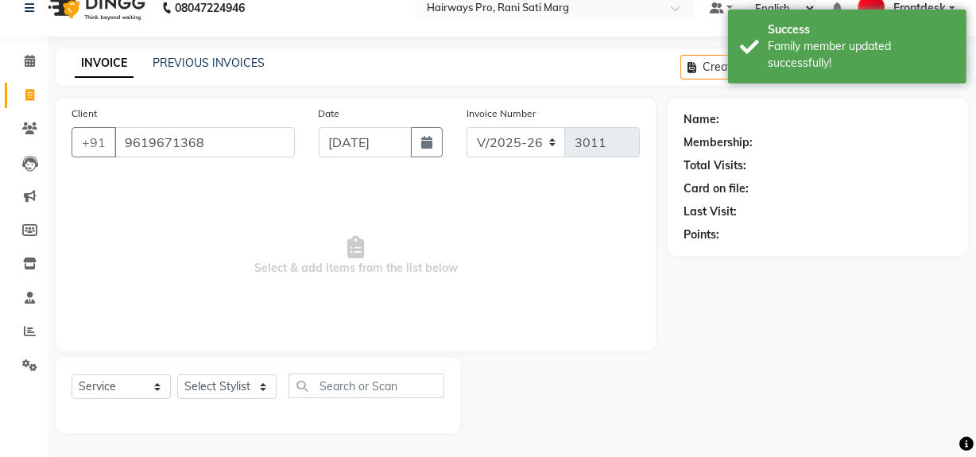
select select "1: Object"
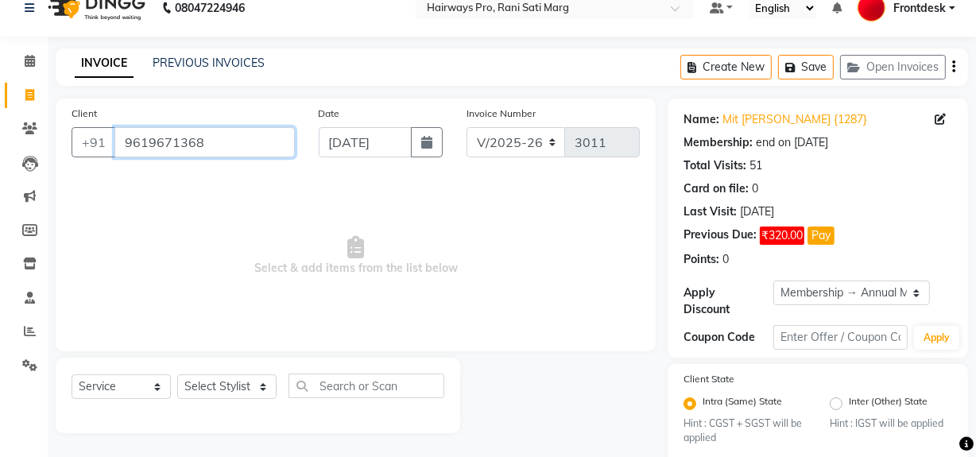
click at [164, 139] on input "9619671368" at bounding box center [204, 142] width 180 height 30
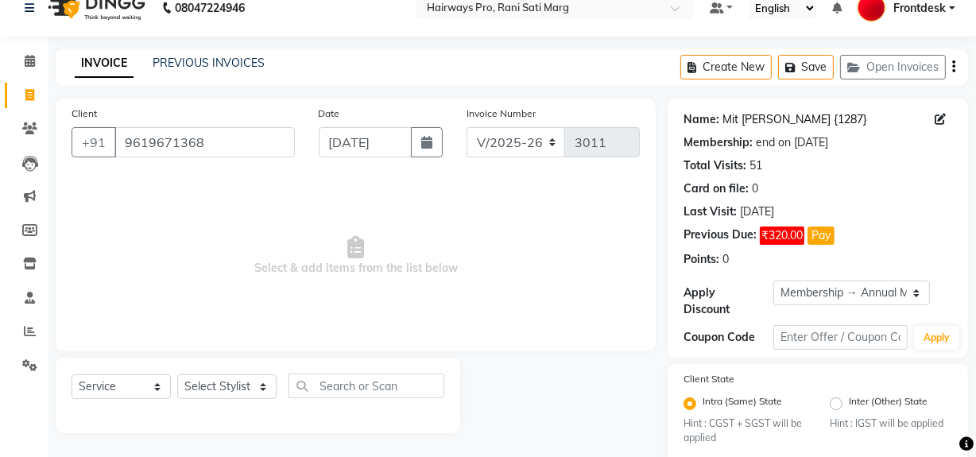
click at [741, 117] on link "Mit Shah {1287}" at bounding box center [794, 119] width 145 height 17
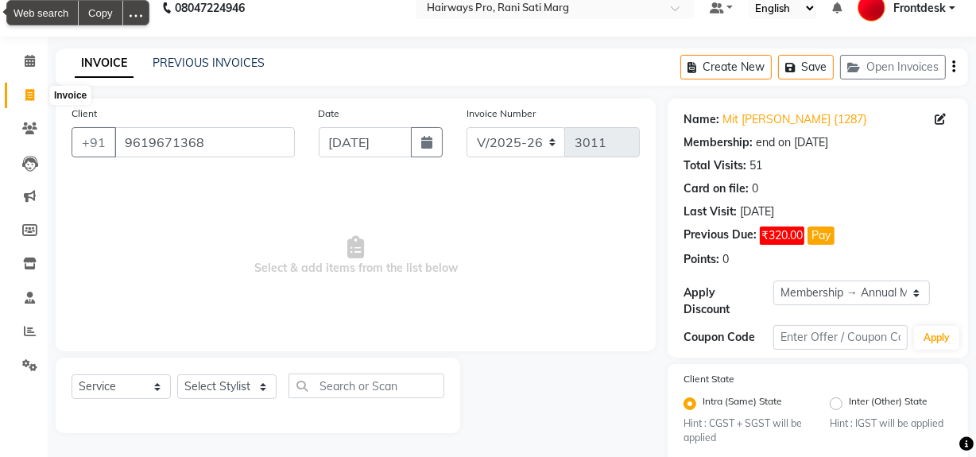
drag, startPoint x: 38, startPoint y: 95, endPoint x: 64, endPoint y: 107, distance: 28.4
click at [38, 95] on span at bounding box center [30, 96] width 28 height 18
select select "service"
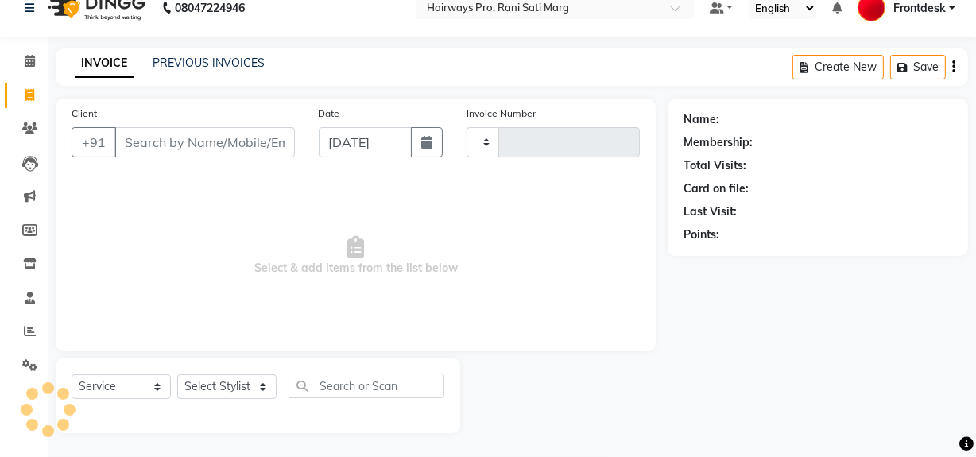
type input "3011"
select select "787"
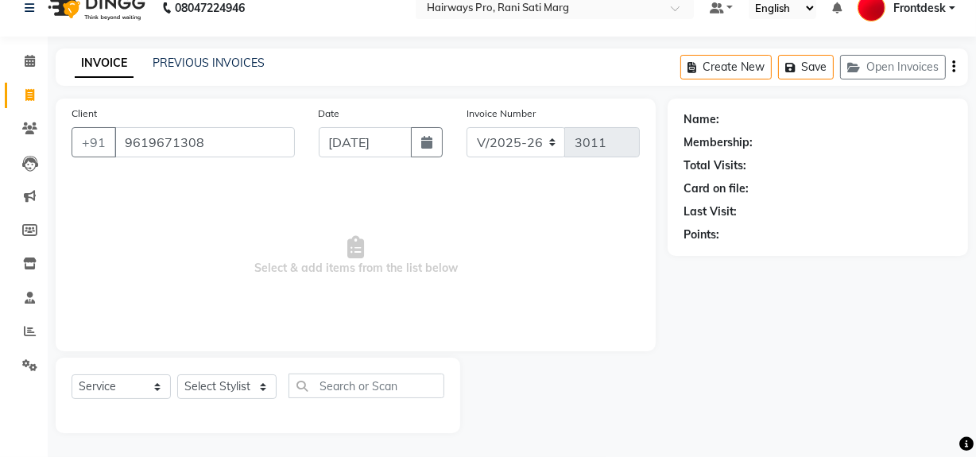
type input "9619671308"
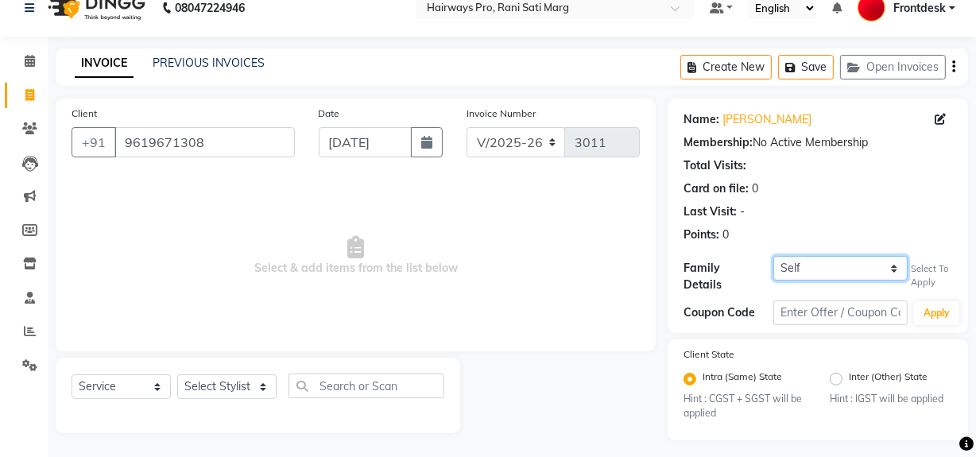
click at [883, 268] on select "Self MIT SHAH {1287} MIT SHAH {1287}" at bounding box center [840, 268] width 134 height 25
select select "1242167"
click at [773, 256] on select "Self MIT SHAH {1287} MIT SHAH {1287}" at bounding box center [840, 268] width 134 height 25
select select "1: Object"
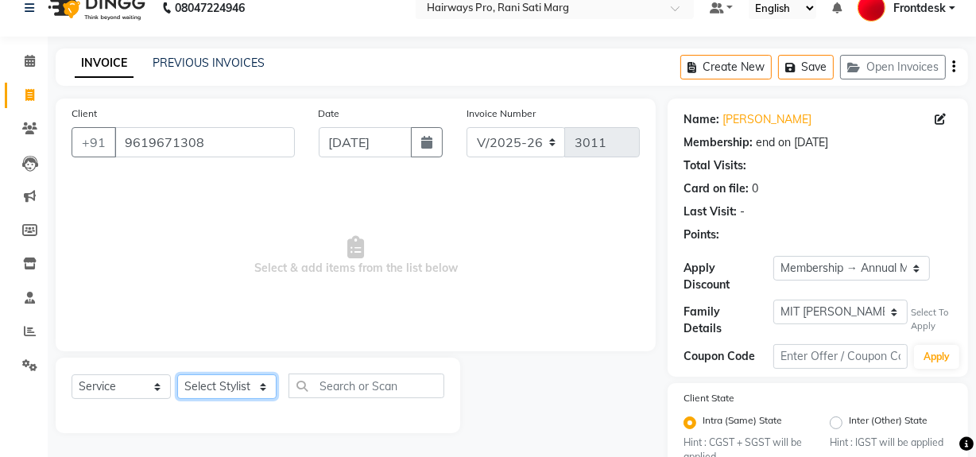
click at [260, 387] on select "Select Stylist ABID DANISH [PERSON_NAME] Frontdesk INTEZAR [PERSON_NAME] [PERSO…" at bounding box center [226, 386] width 99 height 25
select select "13190"
click at [177, 374] on select "Select Stylist ABID DANISH [PERSON_NAME] Frontdesk INTEZAR [PERSON_NAME] [PERSO…" at bounding box center [226, 386] width 99 height 25
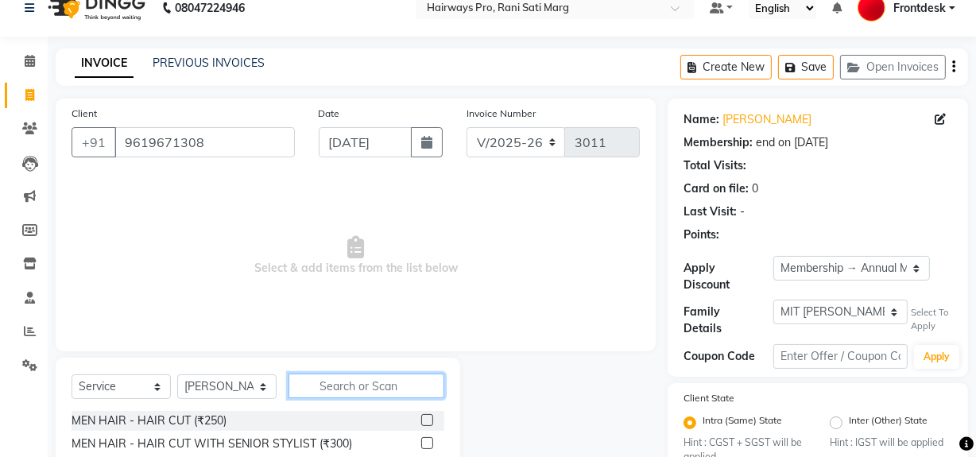
click at [381, 385] on input "text" at bounding box center [366, 385] width 156 height 25
type input "WO"
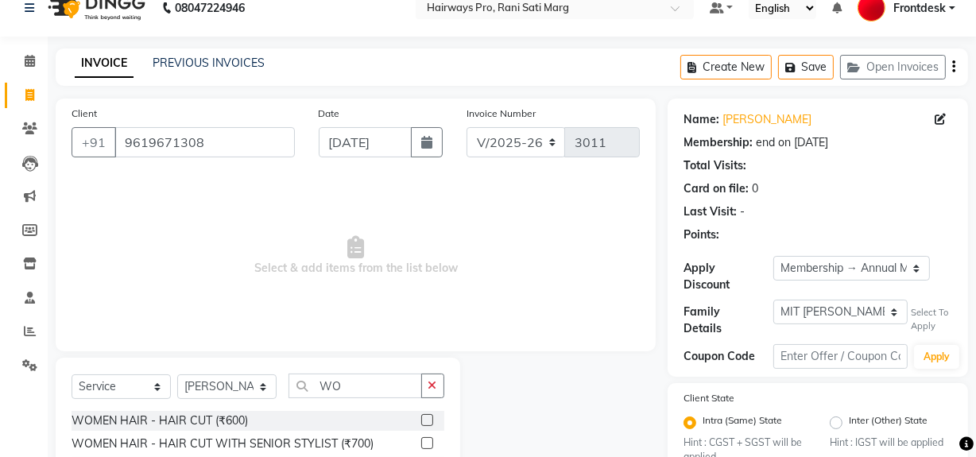
click at [421, 443] on label at bounding box center [427, 443] width 12 height 12
click at [421, 443] on input "checkbox" at bounding box center [426, 444] width 10 height 10
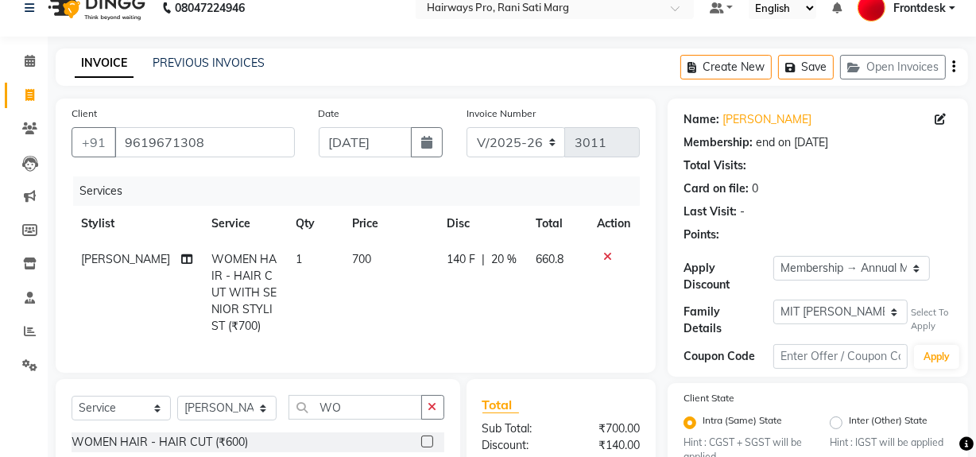
checkbox input "false"
click at [389, 415] on input "WO" at bounding box center [354, 407] width 133 height 25
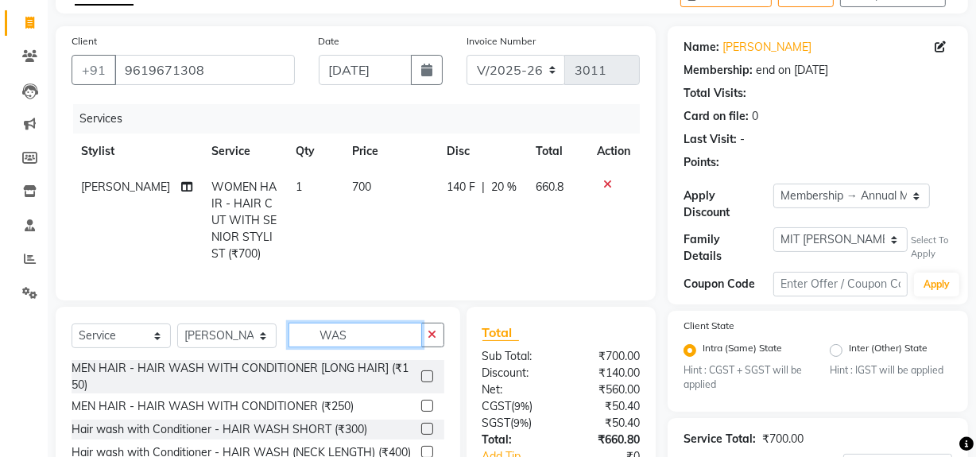
scroll to position [165, 0]
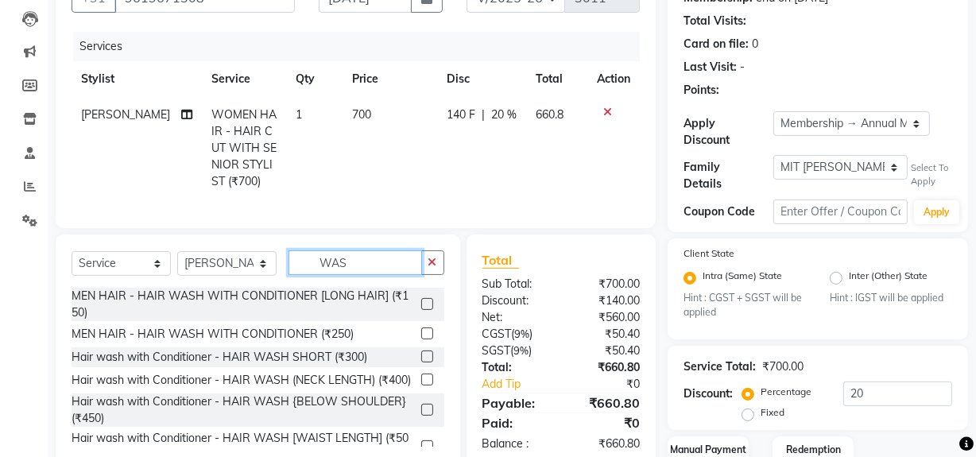
type input "WAS"
click at [421, 385] on label at bounding box center [427, 379] width 12 height 12
click at [421, 385] on input "checkbox" at bounding box center [426, 380] width 10 height 10
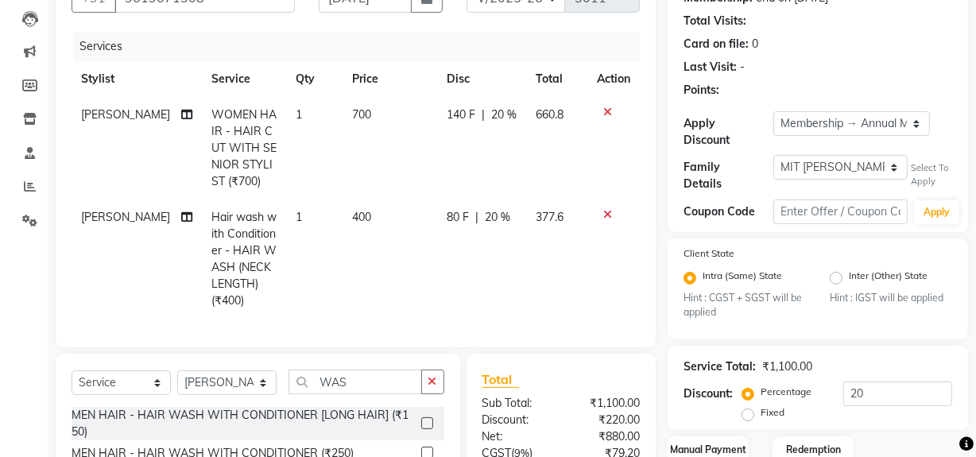
checkbox input "false"
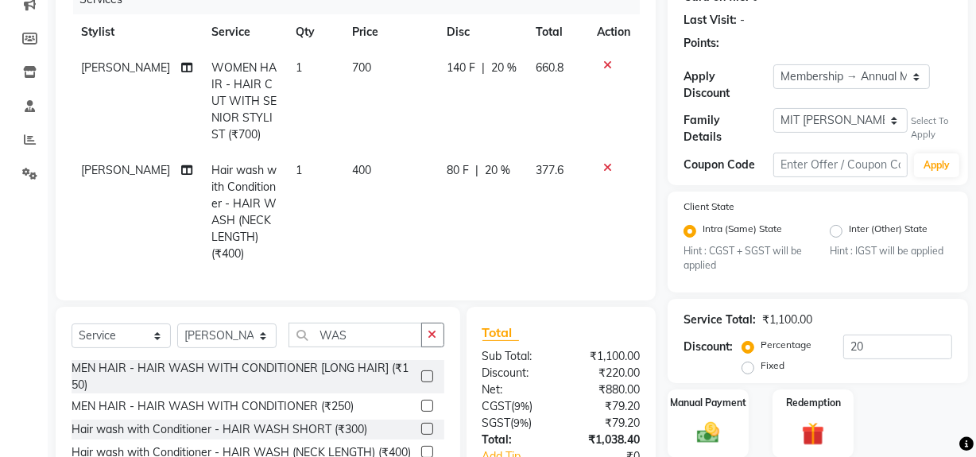
scroll to position [238, 0]
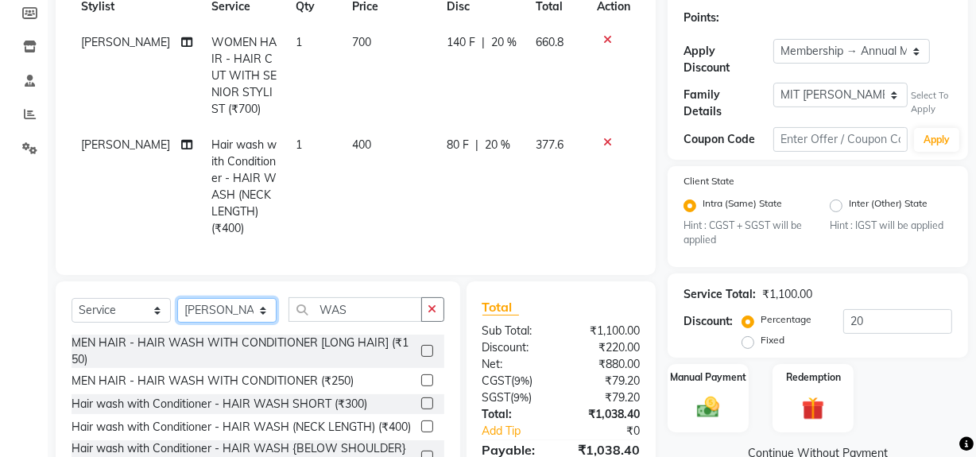
click at [265, 320] on select "Select Stylist ABID DANISH [PERSON_NAME] Frontdesk INTEZAR [PERSON_NAME] [PERSO…" at bounding box center [226, 310] width 99 height 25
select select "13250"
click at [177, 309] on select "Select Stylist ABID DANISH [PERSON_NAME] Frontdesk INTEZAR [PERSON_NAME] [PERSO…" at bounding box center [226, 310] width 99 height 25
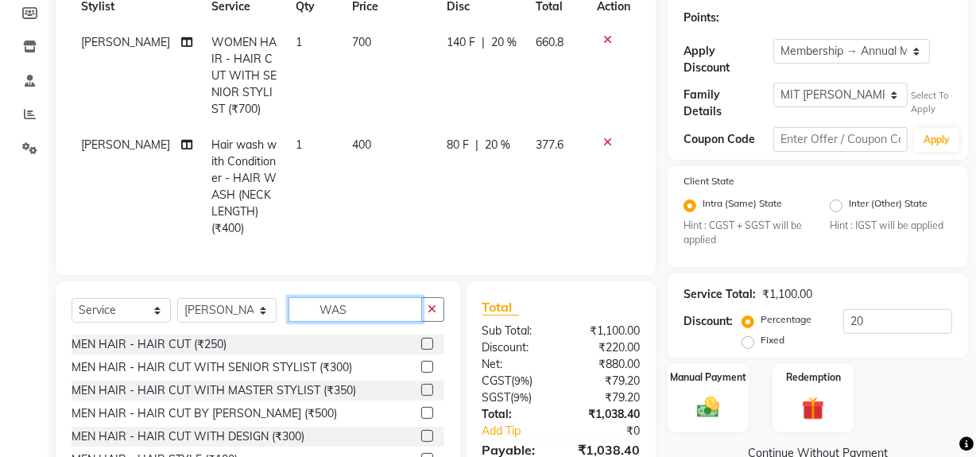
click at [403, 322] on input "WAS" at bounding box center [354, 309] width 133 height 25
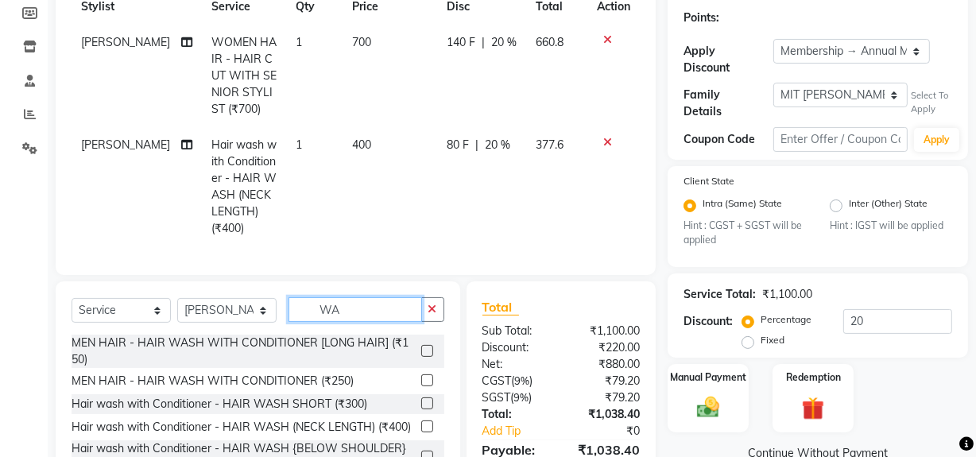
type input "W"
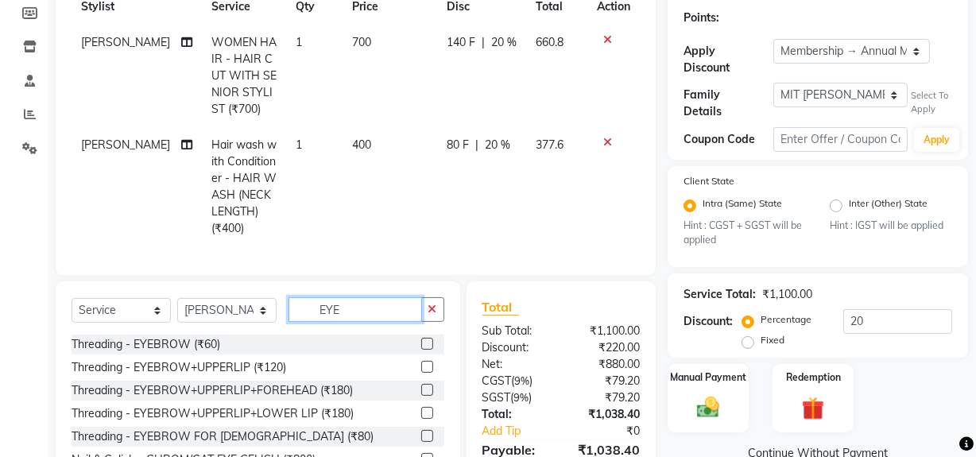
type input "EYE"
click at [421, 350] on label at bounding box center [427, 344] width 12 height 12
click at [421, 350] on input "checkbox" at bounding box center [426, 344] width 10 height 10
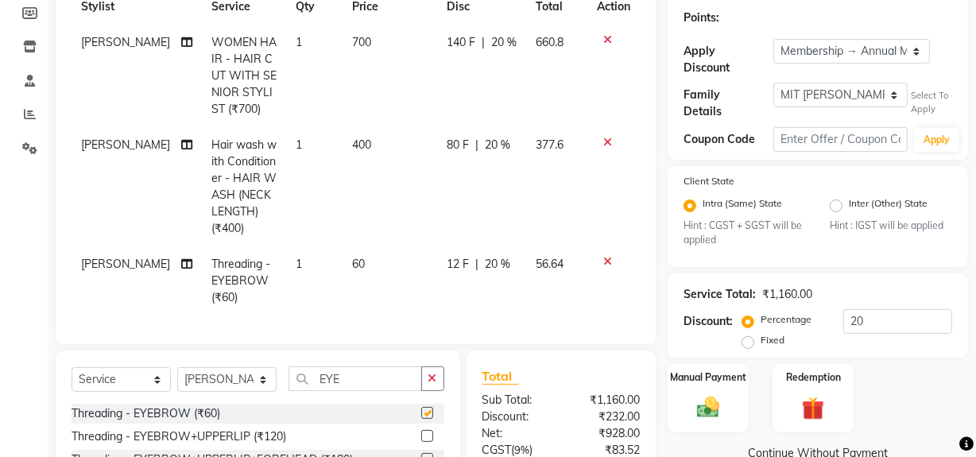
checkbox input "false"
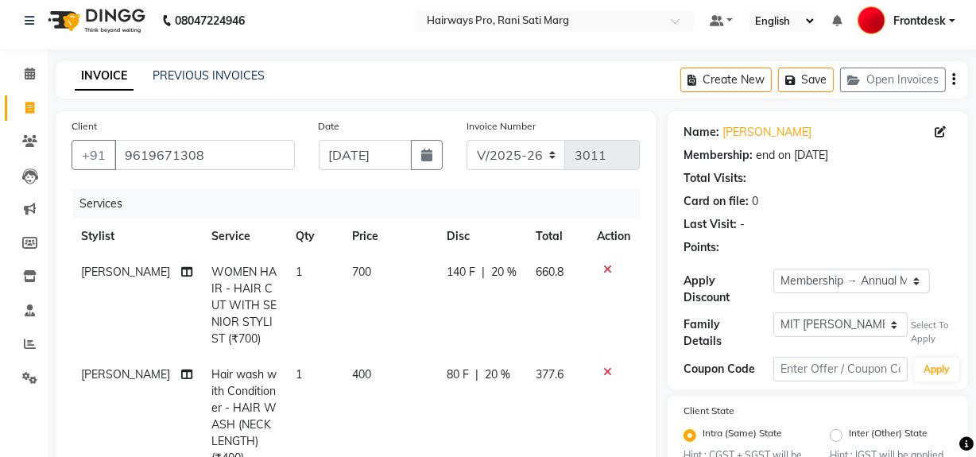
scroll to position [0, 0]
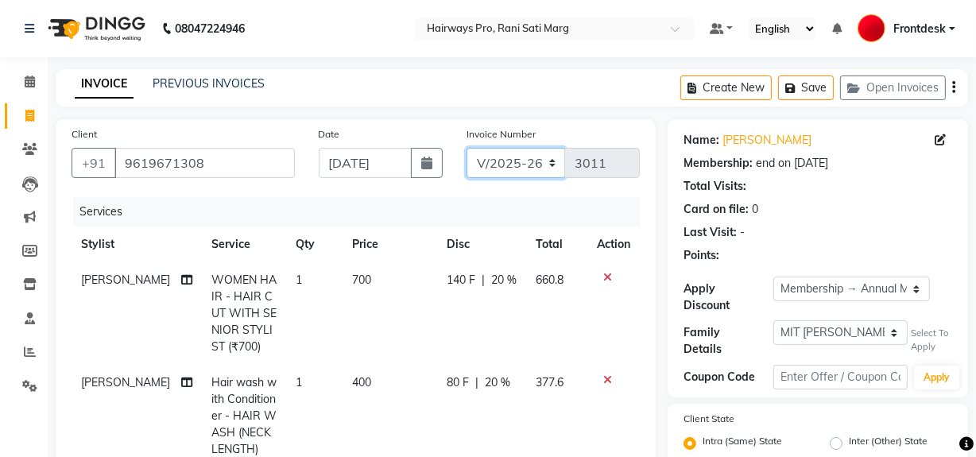
click at [550, 151] on select "INV/25-26 V/2025-26" at bounding box center [515, 163] width 99 height 30
select select "6960"
click at [466, 148] on select "INV/25-26 V/2025-26" at bounding box center [515, 163] width 99 height 30
type input "4263"
click at [953, 87] on icon "button" at bounding box center [953, 87] width 3 height 1
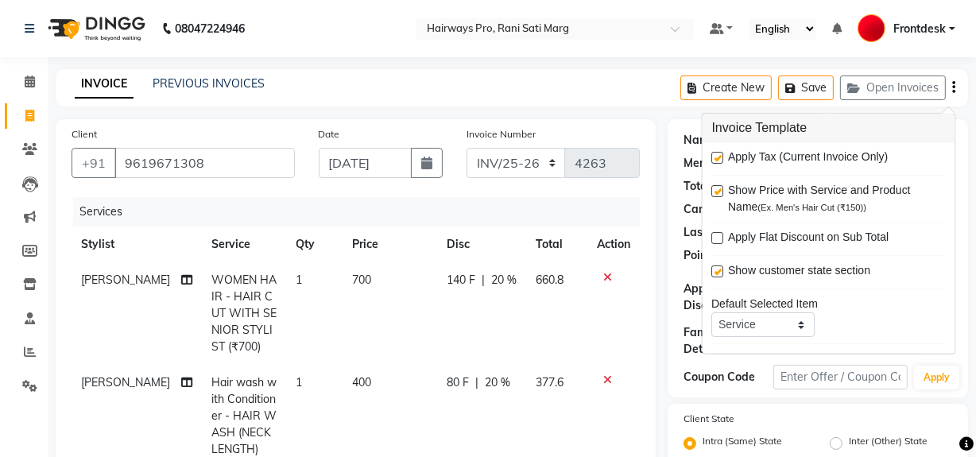
click at [720, 153] on label at bounding box center [718, 158] width 12 height 12
click at [720, 153] on input "checkbox" at bounding box center [717, 158] width 10 height 10
checkbox input "false"
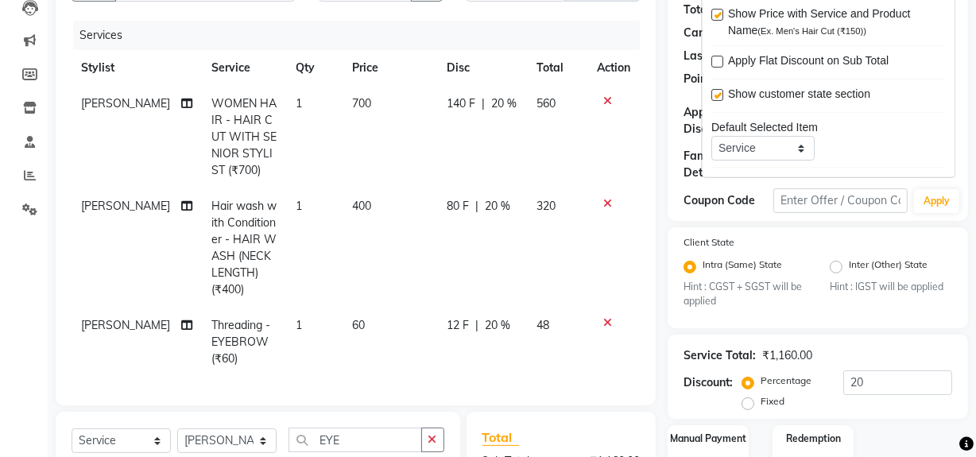
scroll to position [288, 0]
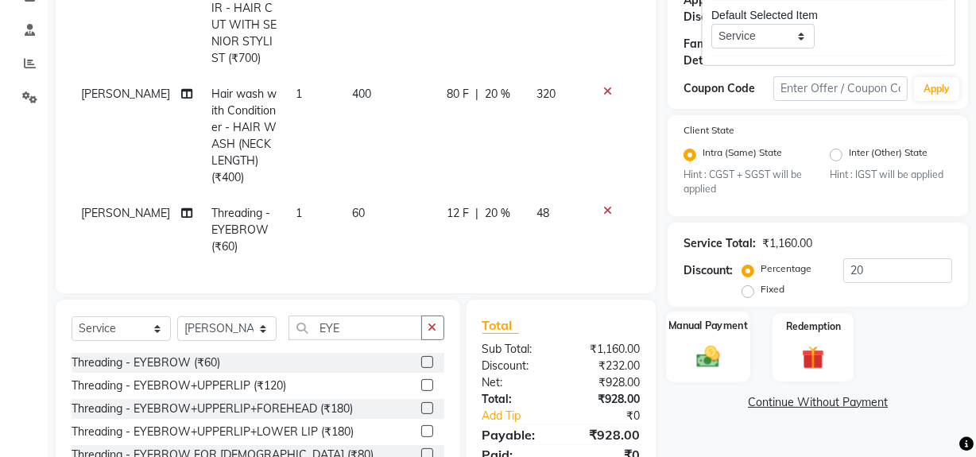
click at [714, 353] on img at bounding box center [708, 356] width 38 height 27
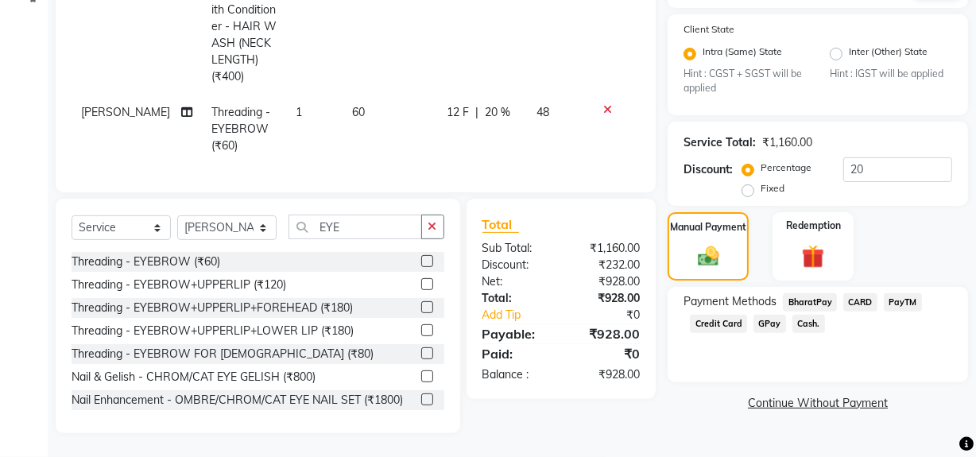
click at [800, 315] on span "Cash." at bounding box center [808, 324] width 33 height 18
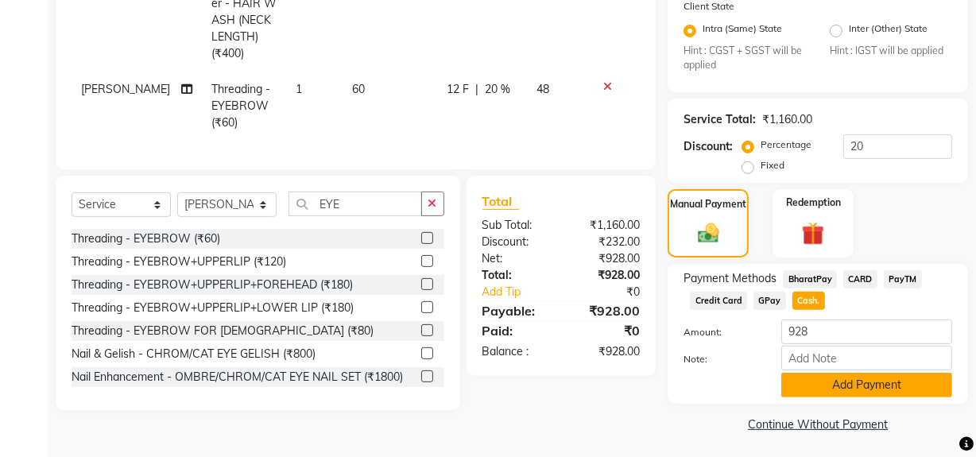
click at [830, 378] on button "Add Payment" at bounding box center [866, 385] width 171 height 25
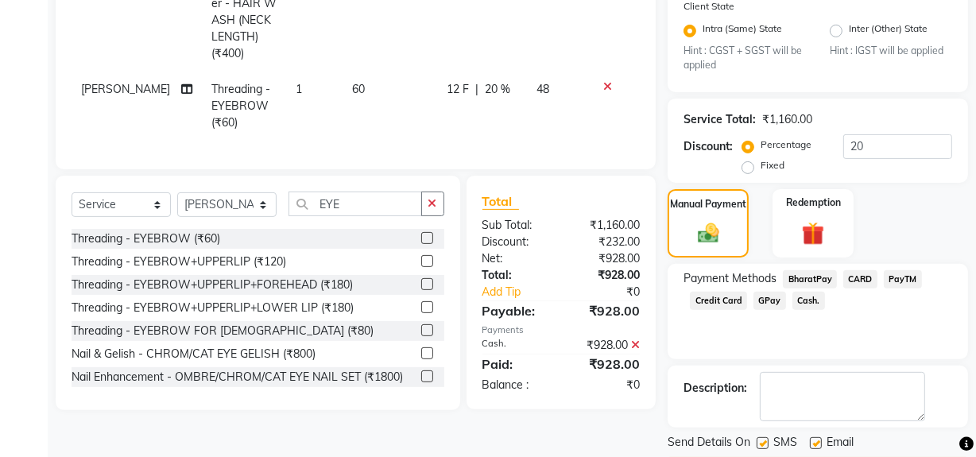
scroll to position [457, 0]
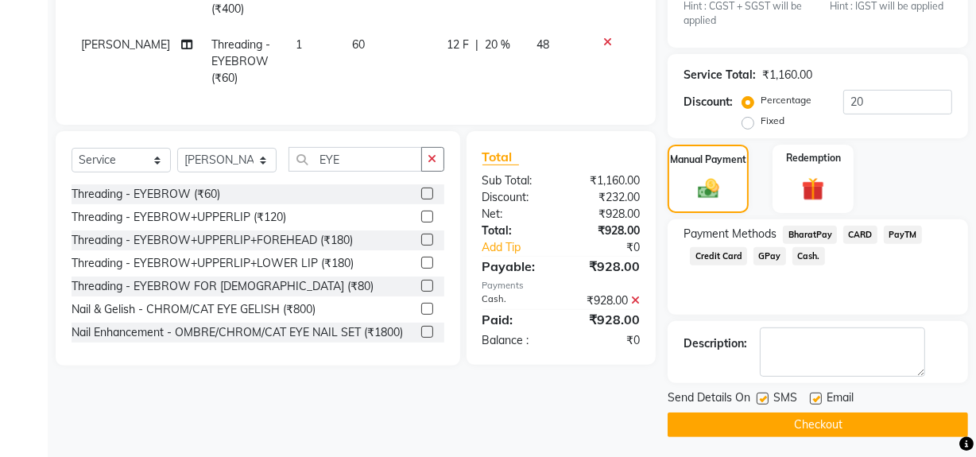
click at [762, 396] on label at bounding box center [762, 398] width 12 height 12
click at [762, 396] on input "checkbox" at bounding box center [761, 399] width 10 height 10
checkbox input "false"
click at [764, 418] on button "Checkout" at bounding box center [817, 424] width 300 height 25
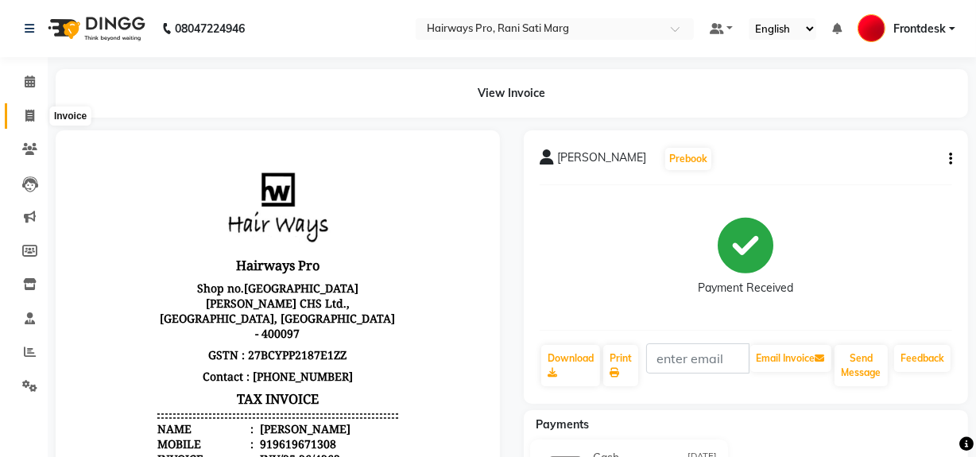
click at [39, 111] on span at bounding box center [30, 116] width 28 height 18
select select "service"
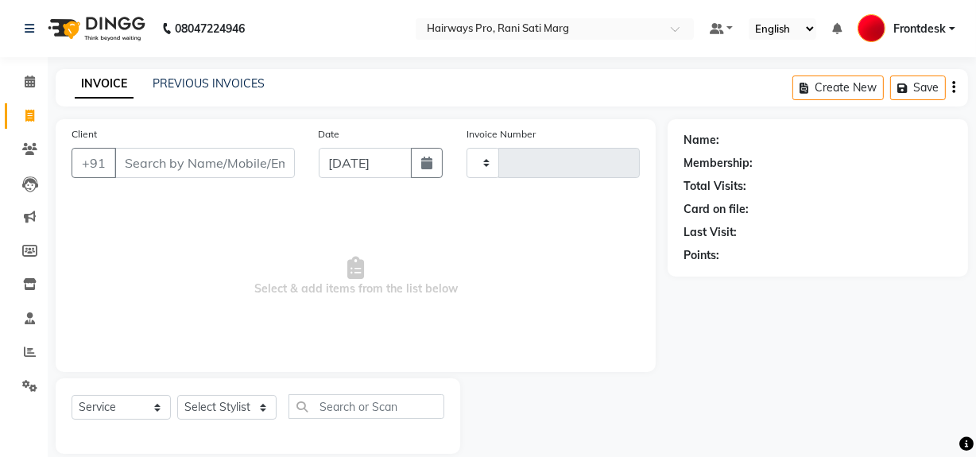
type input "3011"
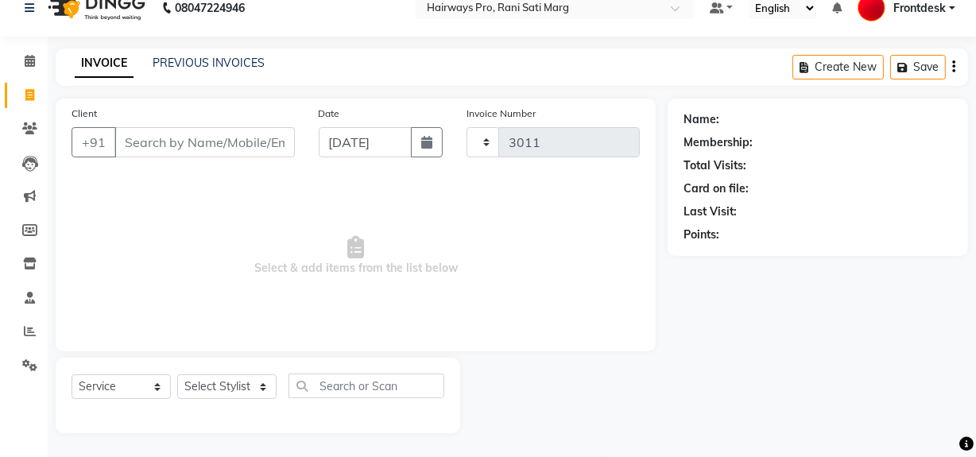
select select "787"
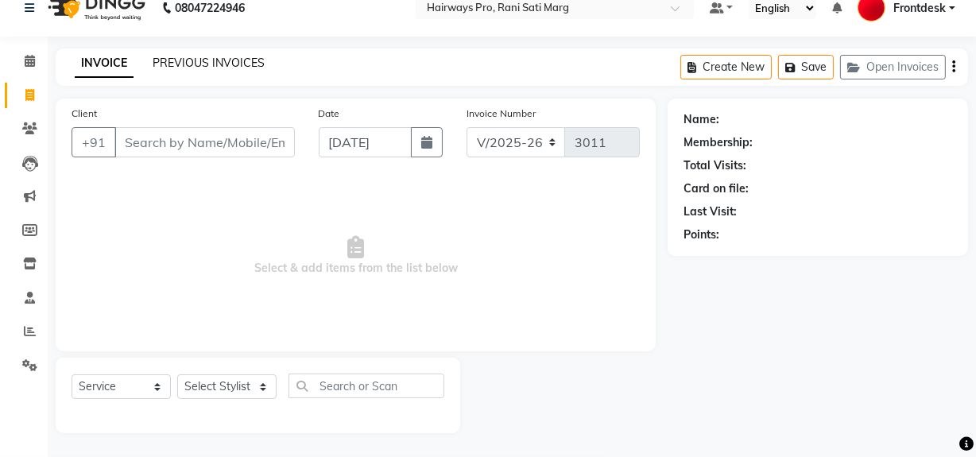
click at [217, 60] on link "PREVIOUS INVOICES" at bounding box center [209, 63] width 112 height 14
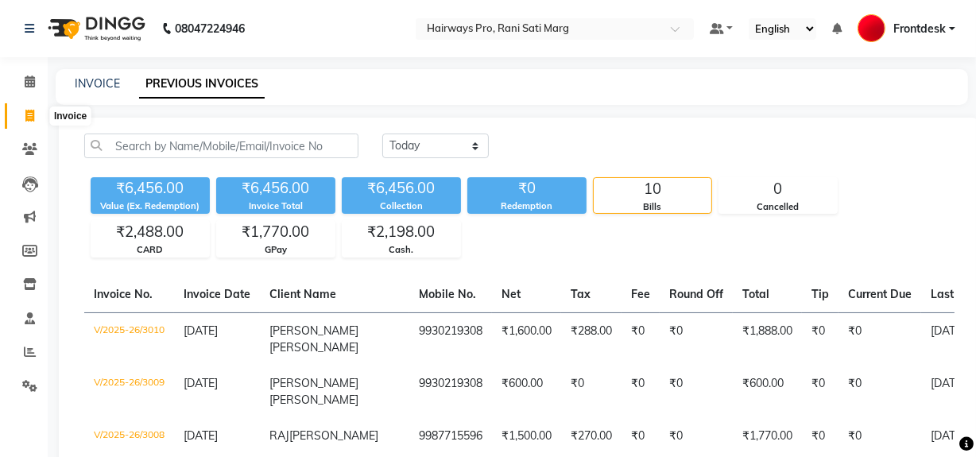
click at [25, 112] on icon at bounding box center [29, 116] width 9 height 12
select select "service"
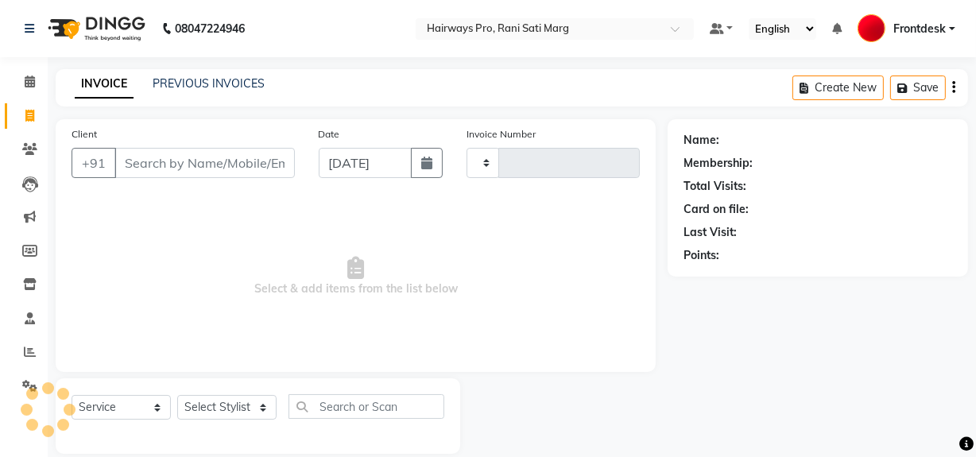
scroll to position [21, 0]
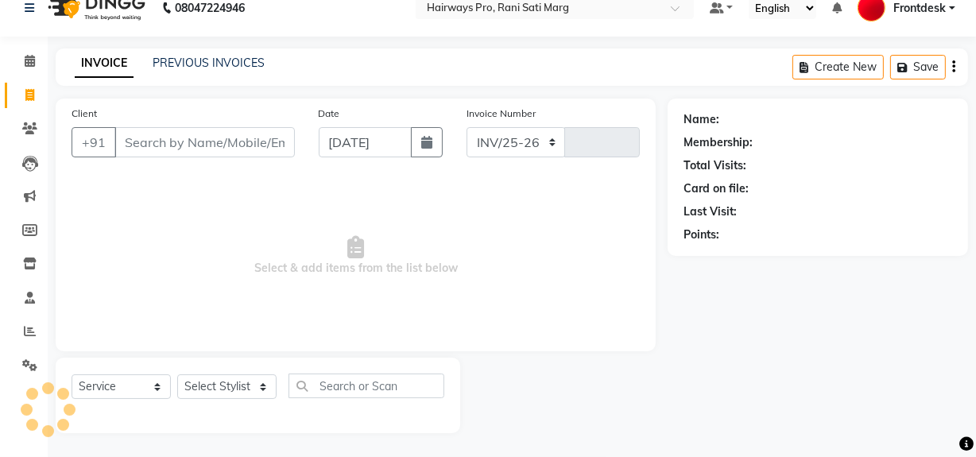
select select "787"
type input "3011"
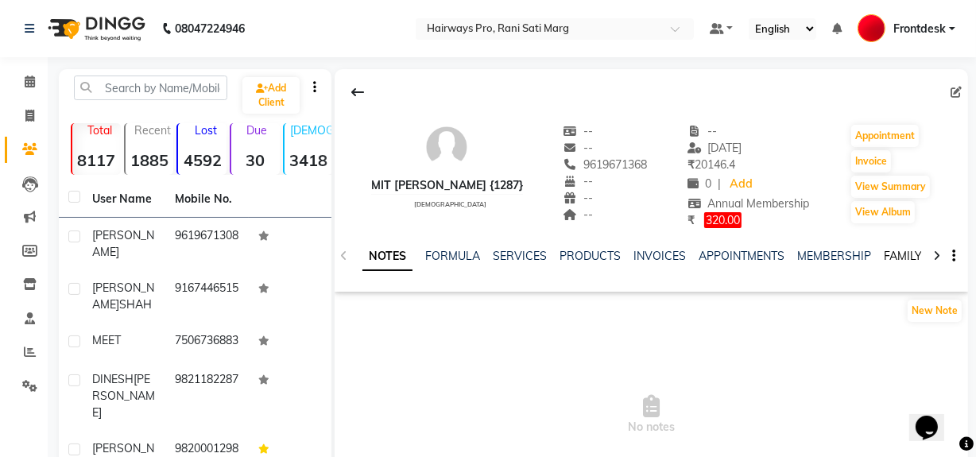
click at [890, 254] on link "FAMILY" at bounding box center [902, 256] width 38 height 14
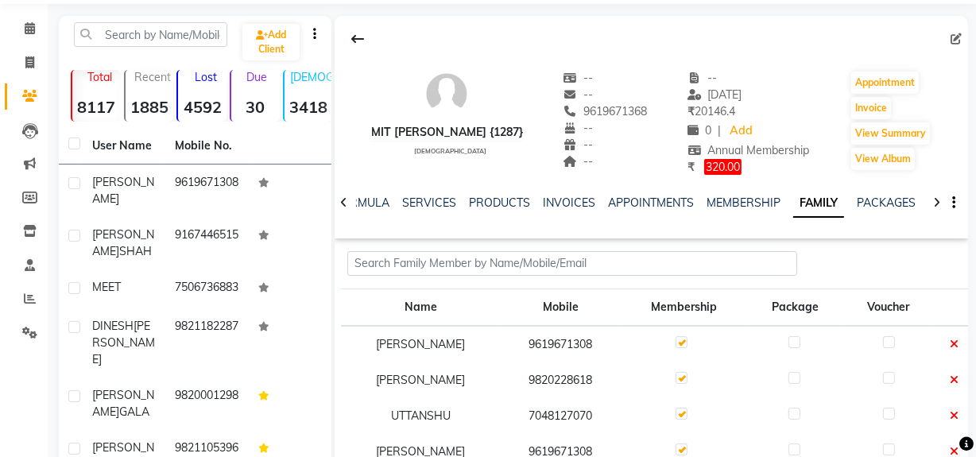
scroll to position [144, 0]
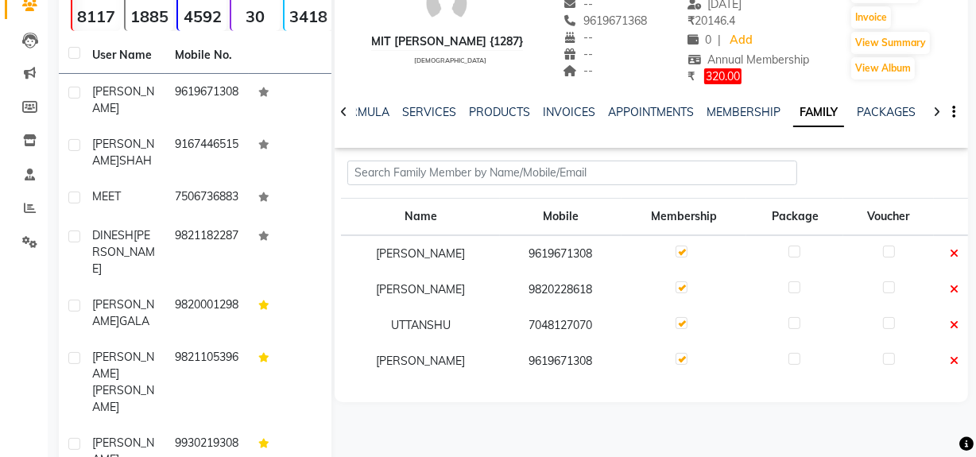
click at [544, 250] on td "9619671308" at bounding box center [561, 253] width 122 height 37
copy td "9619671308"
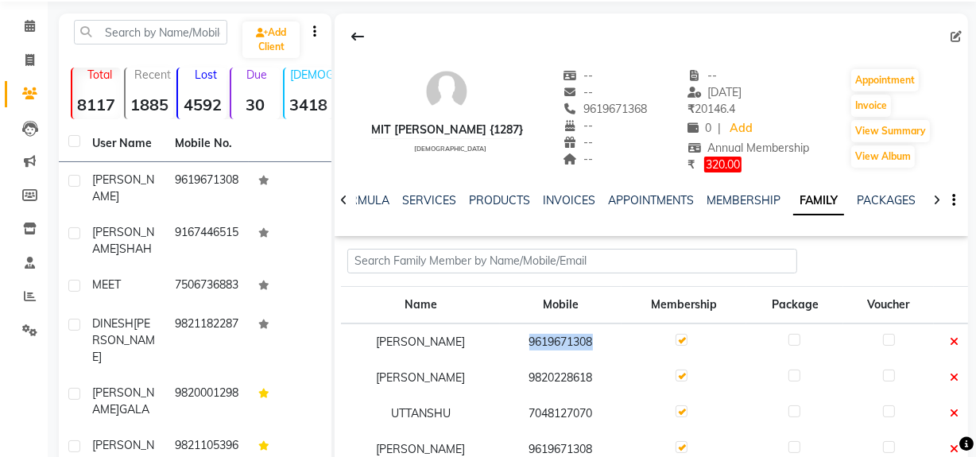
scroll to position [0, 0]
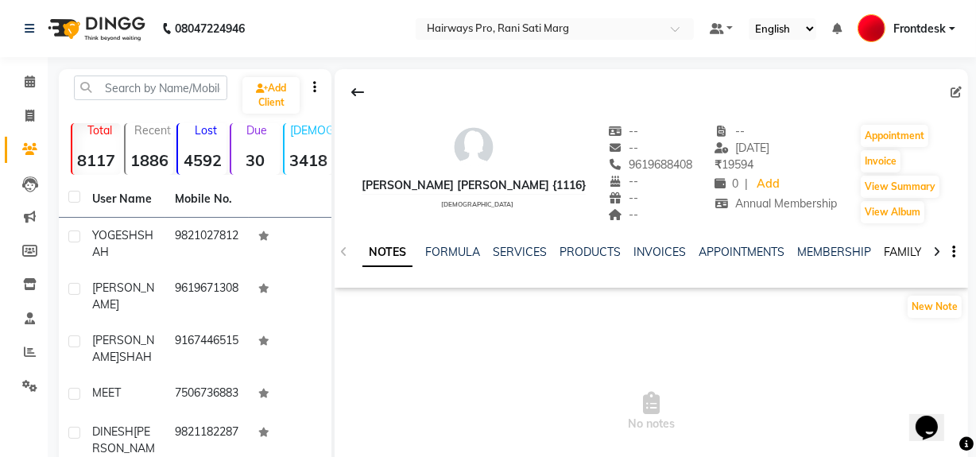
click at [903, 253] on link "FAMILY" at bounding box center [902, 252] width 38 height 14
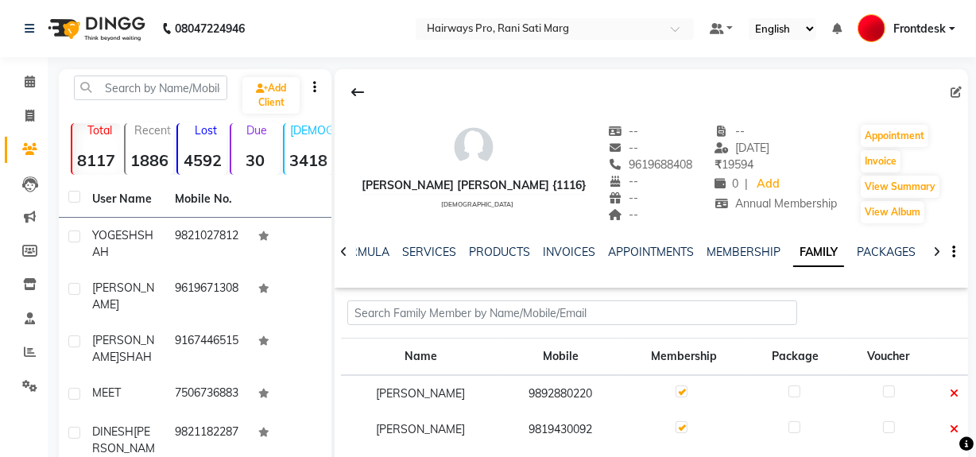
scroll to position [144, 0]
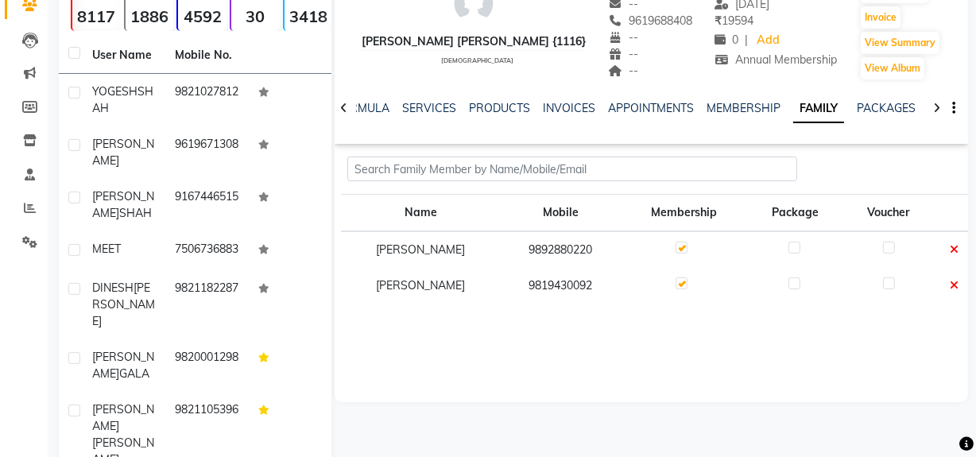
click at [540, 247] on td "9892880220" at bounding box center [561, 249] width 122 height 37
copy td "9892880220"
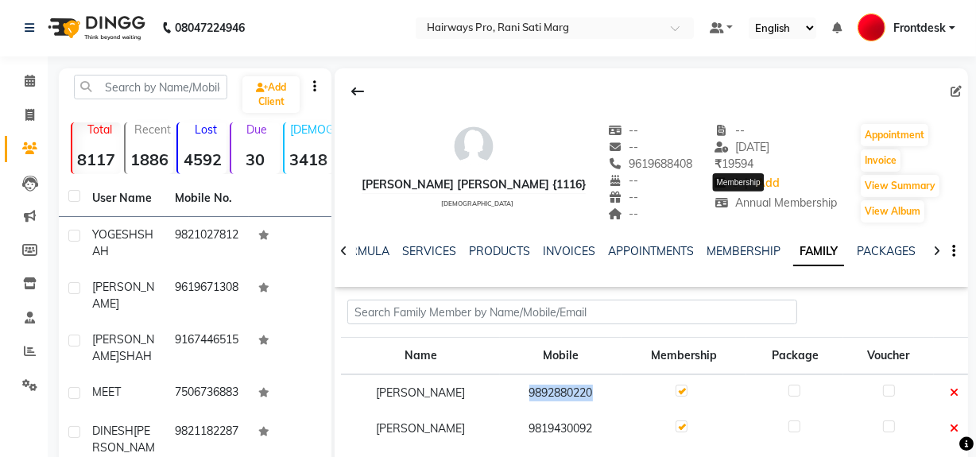
scroll to position [0, 0]
click at [870, 157] on button "Invoice" at bounding box center [880, 161] width 40 height 22
select select "service"
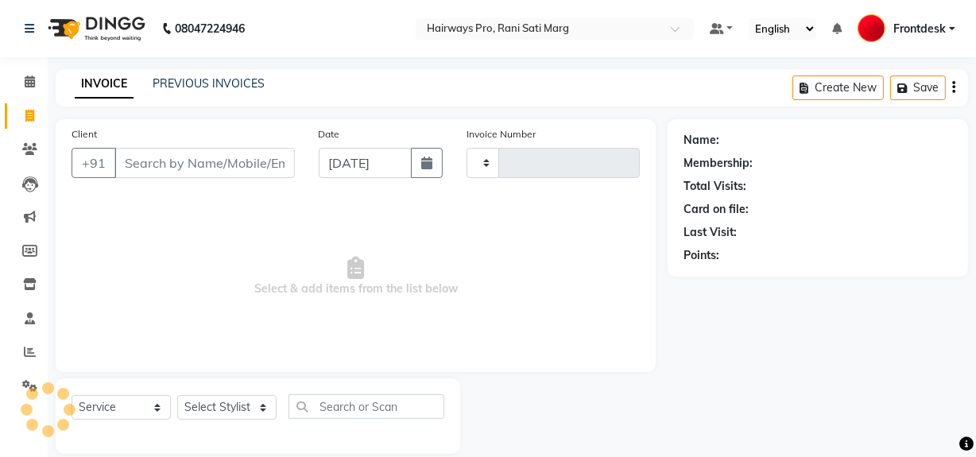
scroll to position [21, 0]
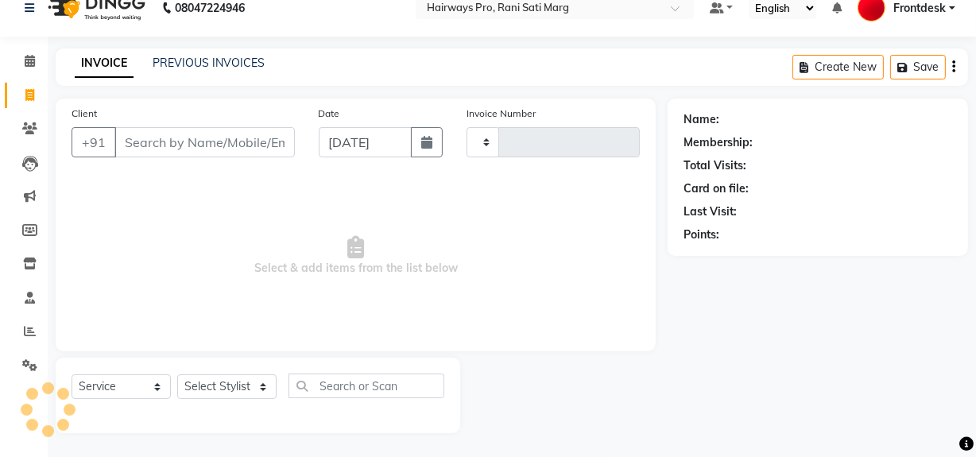
type input "3011"
select select "787"
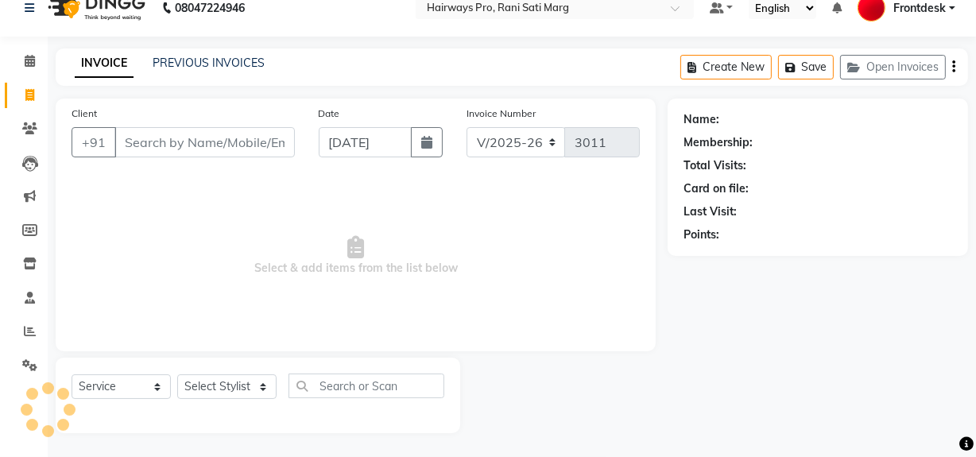
click at [180, 145] on input "Client" at bounding box center [204, 142] width 180 height 30
type input "9619688408"
select select "1: Object"
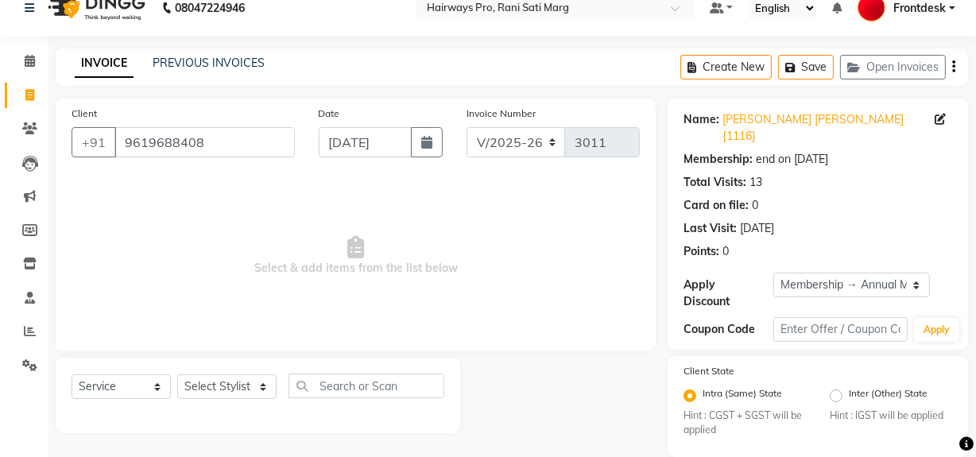
drag, startPoint x: 180, startPoint y: 145, endPoint x: 162, endPoint y: 198, distance: 56.3
click at [162, 198] on span "Select & add items from the list below" at bounding box center [356, 255] width 568 height 159
click at [256, 384] on select "Select Stylist ABID DANISH [PERSON_NAME] Frontdesk INTEZAR [PERSON_NAME] [PERSO…" at bounding box center [226, 386] width 99 height 25
select select "45602"
click at [177, 374] on select "Select Stylist ABID DANISH [PERSON_NAME] Frontdesk INTEZAR [PERSON_NAME] [PERSO…" at bounding box center [226, 386] width 99 height 25
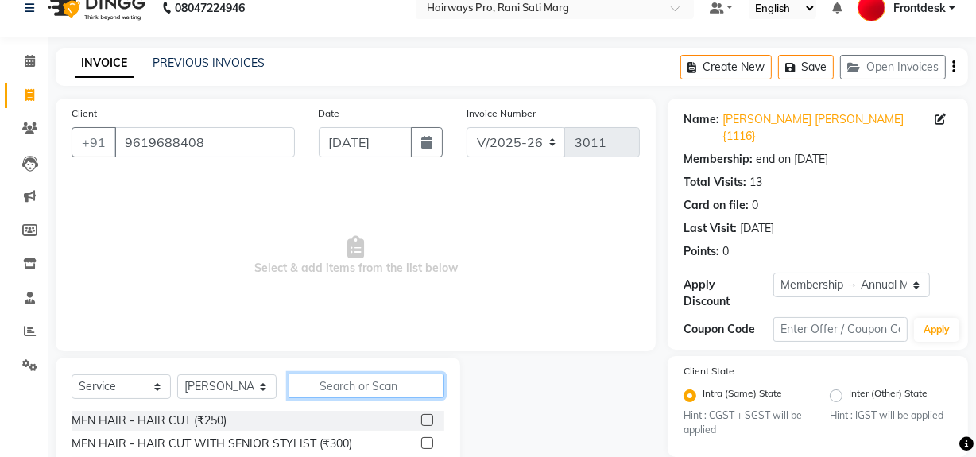
click at [339, 384] on input "text" at bounding box center [366, 385] width 156 height 25
type input "WO"
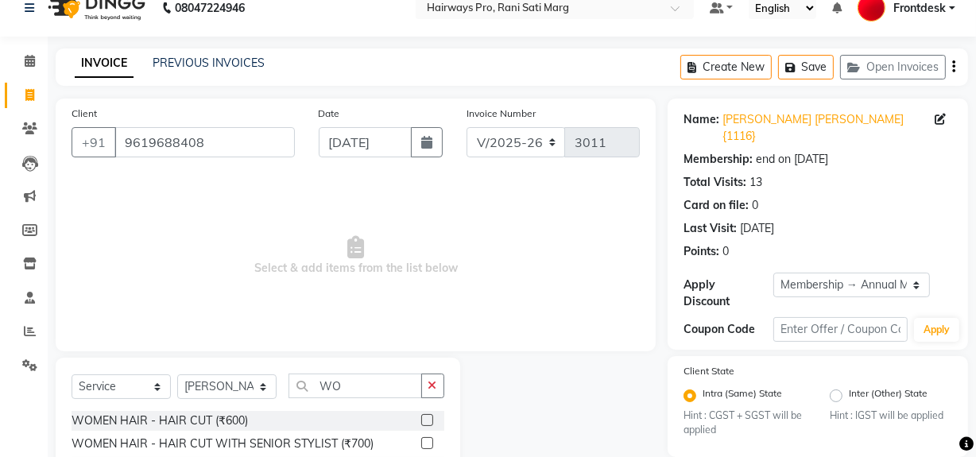
click at [421, 418] on label at bounding box center [427, 420] width 12 height 12
click at [421, 418] on input "checkbox" at bounding box center [426, 421] width 10 height 10
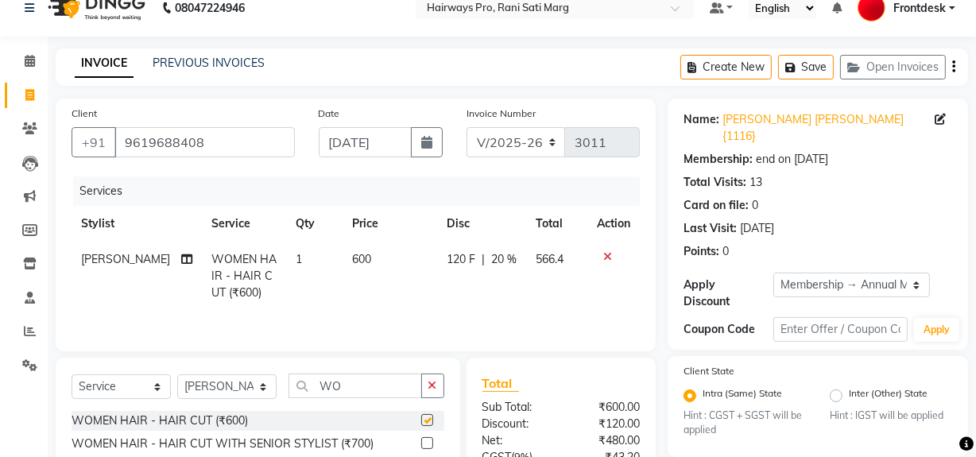
checkbox input "false"
click at [412, 387] on input "WO" at bounding box center [354, 385] width 133 height 25
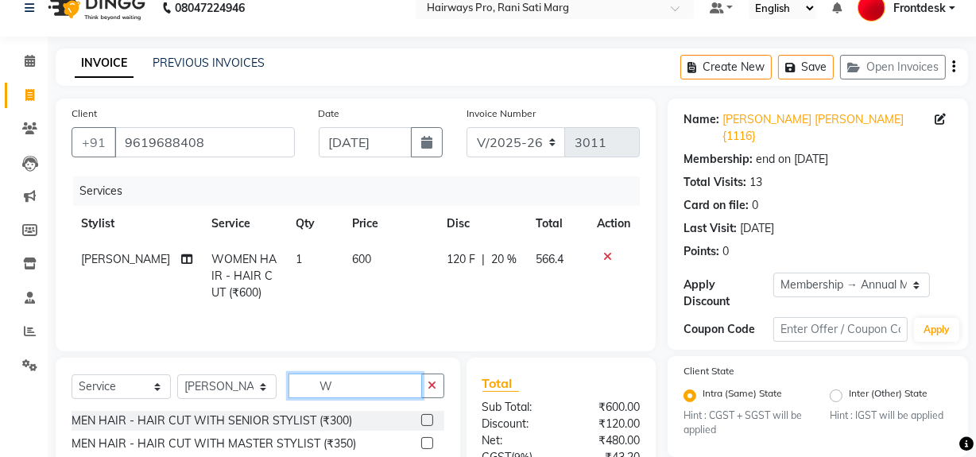
type input "WO"
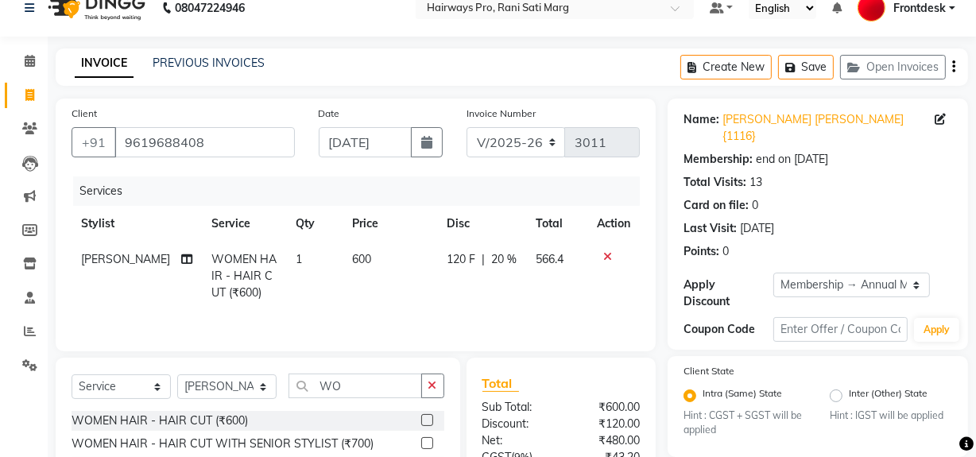
click at [421, 419] on label at bounding box center [427, 420] width 12 height 12
click at [421, 419] on input "checkbox" at bounding box center [426, 421] width 10 height 10
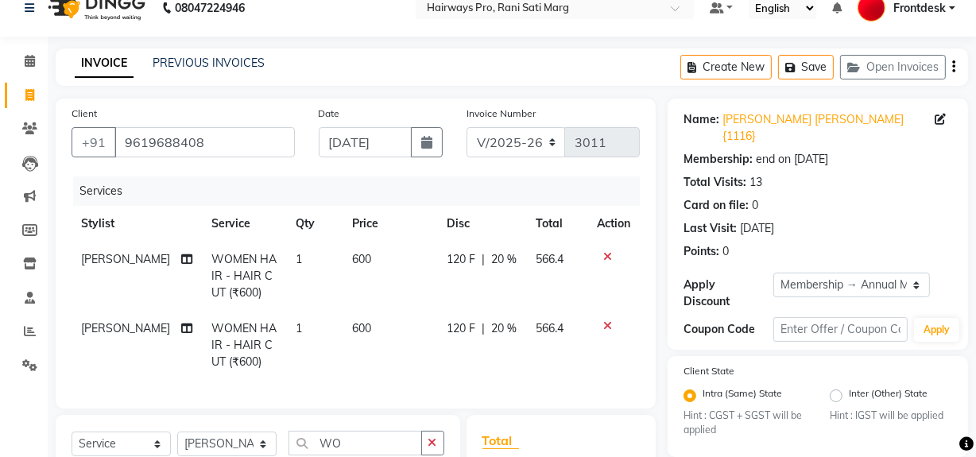
checkbox input "false"
click at [953, 67] on icon "button" at bounding box center [953, 67] width 3 height 1
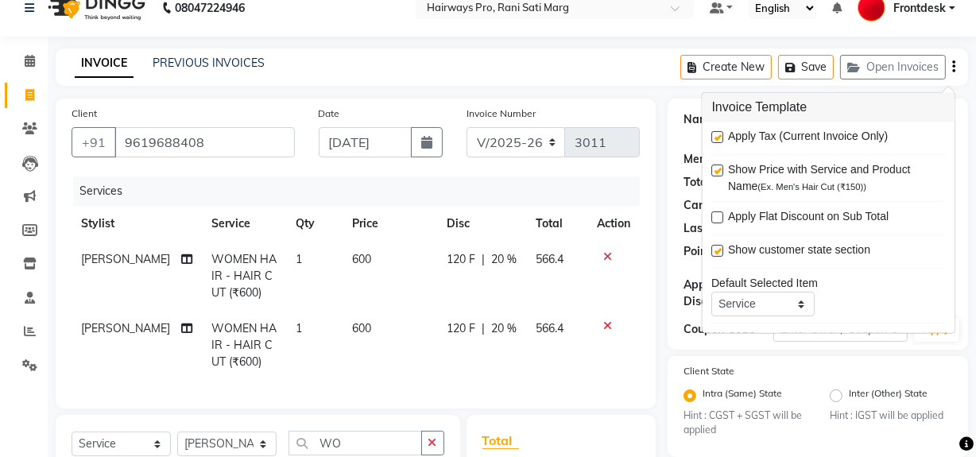
click at [716, 137] on label at bounding box center [718, 137] width 12 height 12
click at [716, 137] on input "checkbox" at bounding box center [717, 138] width 10 height 10
checkbox input "false"
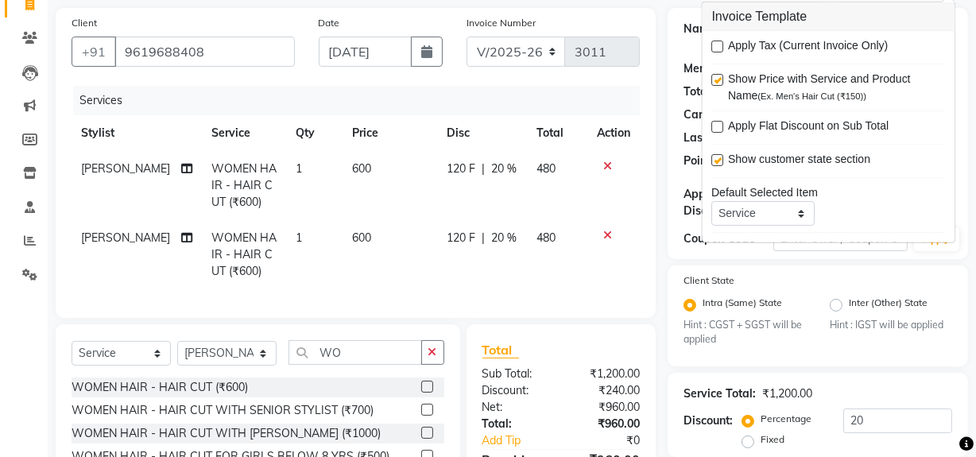
scroll to position [247, 0]
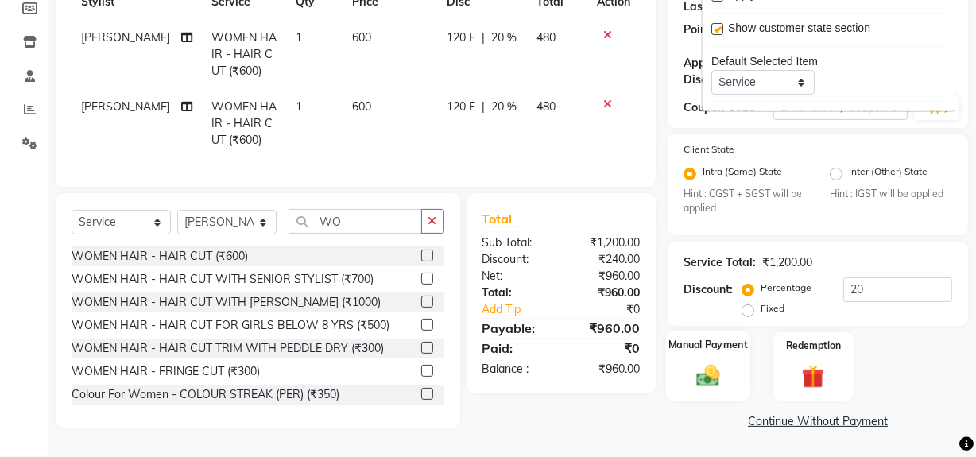
click at [706, 362] on img at bounding box center [708, 375] width 38 height 27
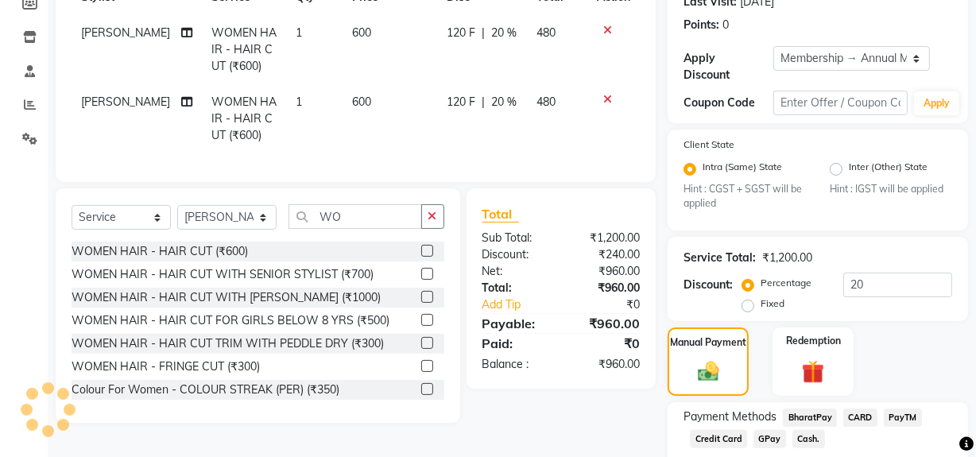
click at [768, 430] on span "GPay" at bounding box center [769, 439] width 33 height 18
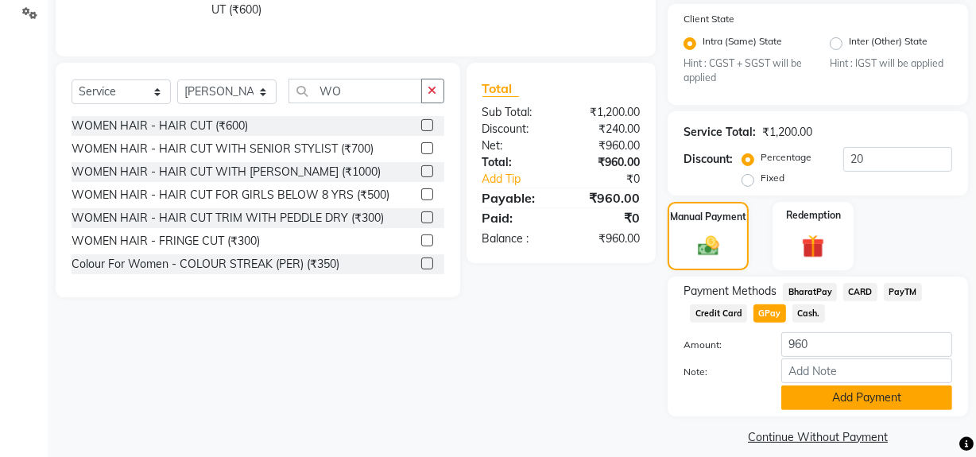
click at [833, 390] on button "Add Payment" at bounding box center [866, 397] width 171 height 25
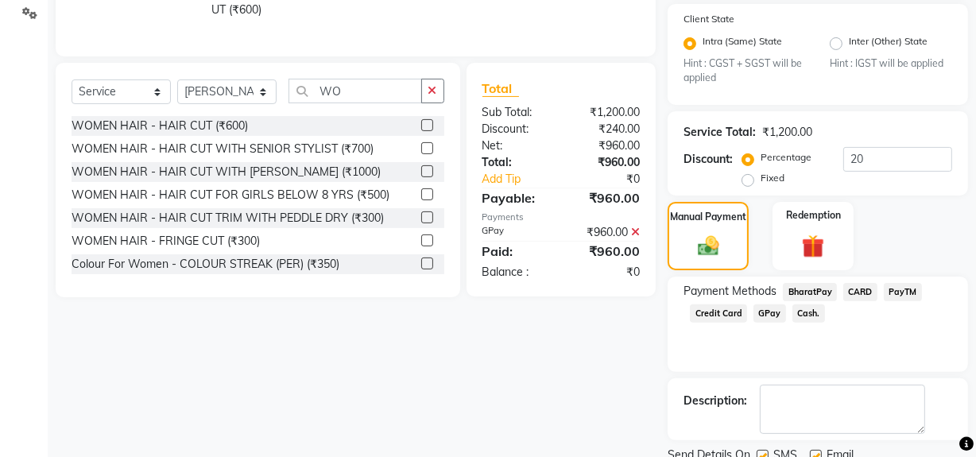
scroll to position [416, 0]
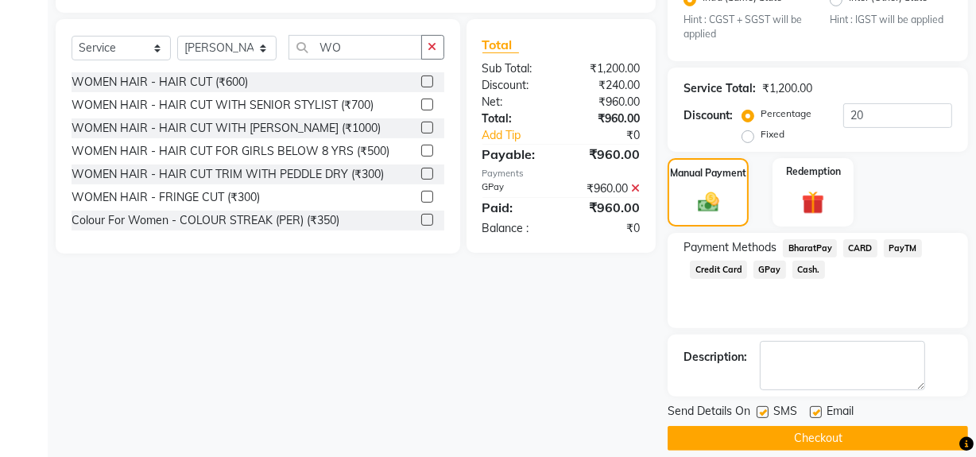
click at [798, 426] on button "Checkout" at bounding box center [817, 438] width 300 height 25
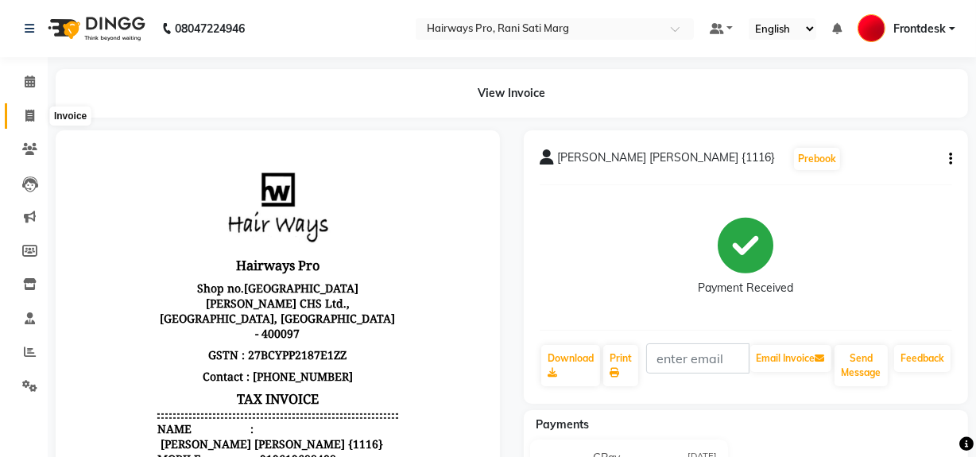
click at [37, 114] on span at bounding box center [30, 116] width 28 height 18
select select "service"
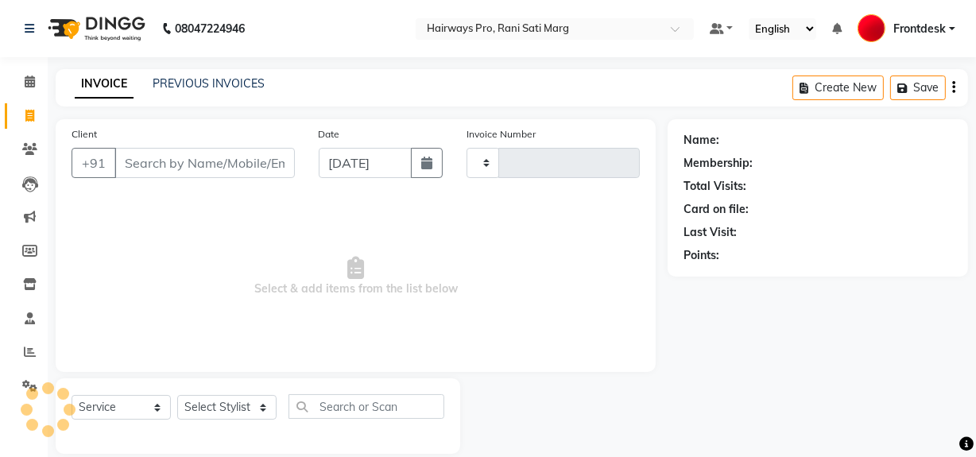
scroll to position [21, 0]
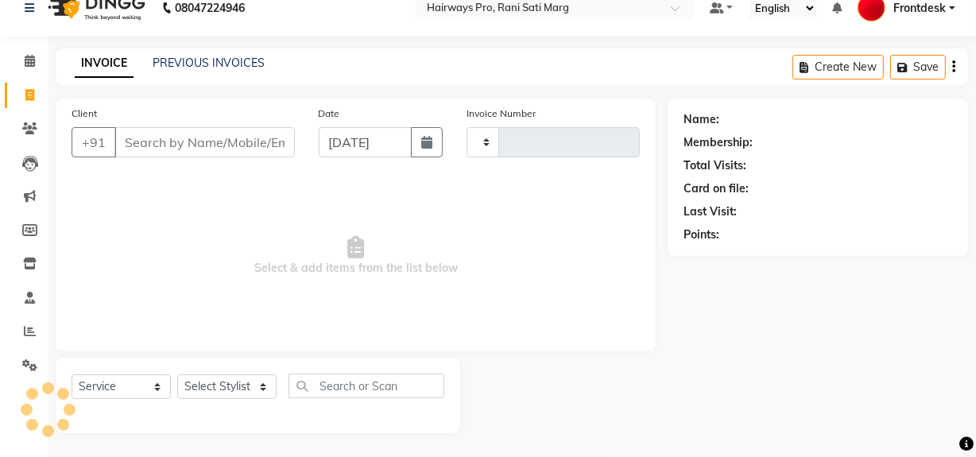
type input "3012"
select select "787"
